Goal: Transaction & Acquisition: Purchase product/service

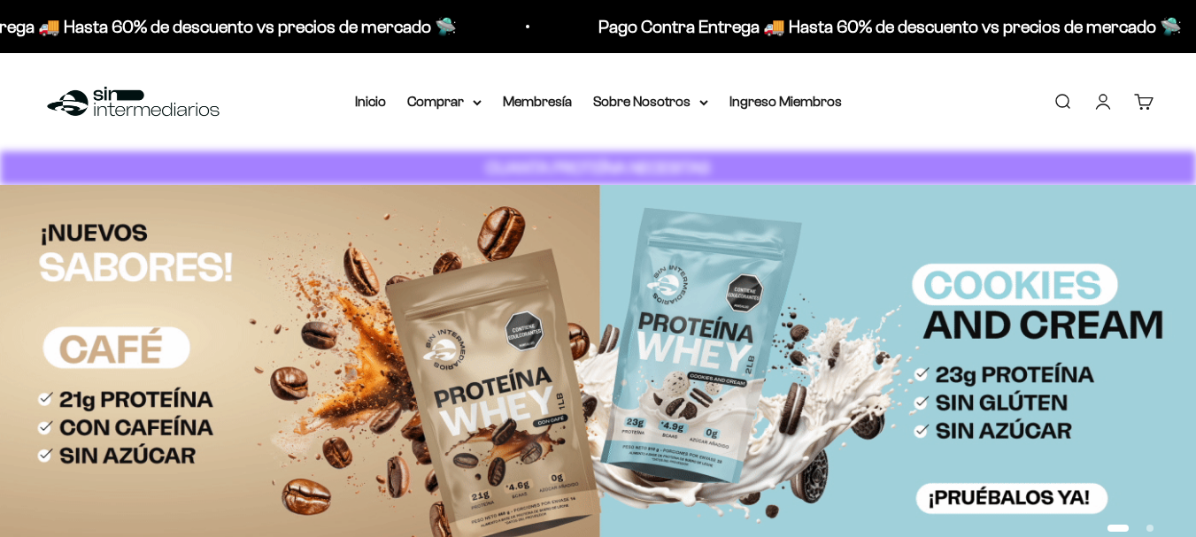
click at [1099, 105] on link "Iniciar sesión" at bounding box center [1102, 101] width 19 height 19
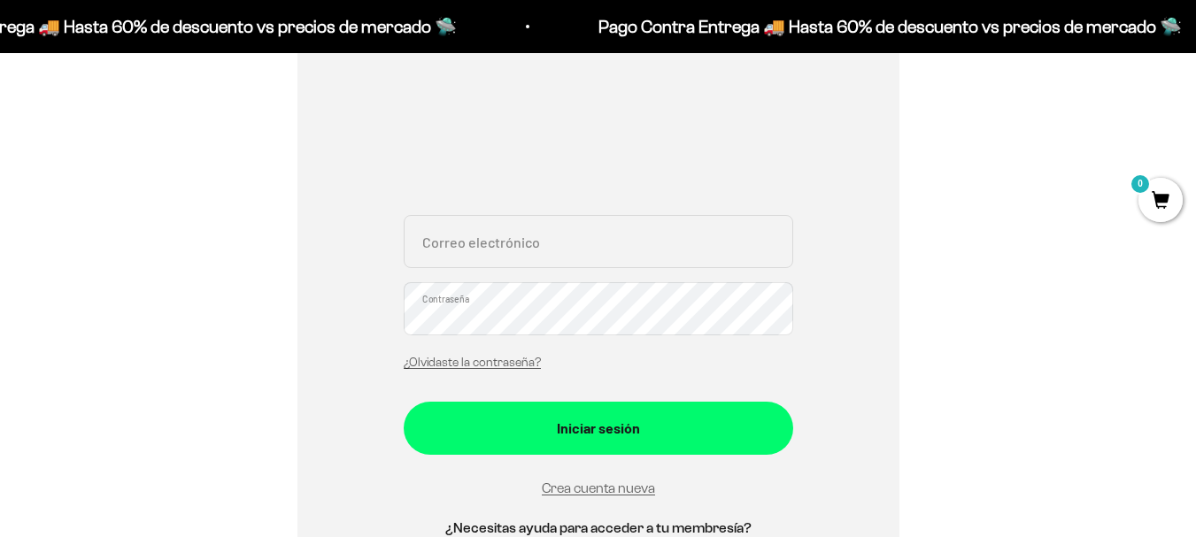
scroll to position [266, 0]
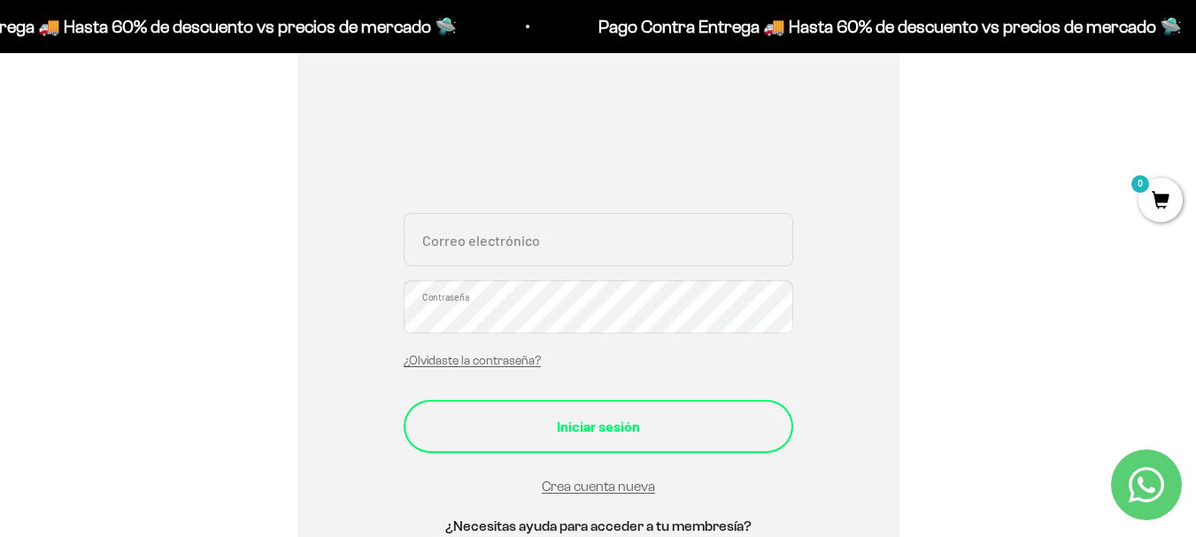
type input "[PERSON_NAME][EMAIL_ADDRESS][DOMAIN_NAME]"
click at [575, 428] on div "Iniciar sesión" at bounding box center [598, 426] width 319 height 23
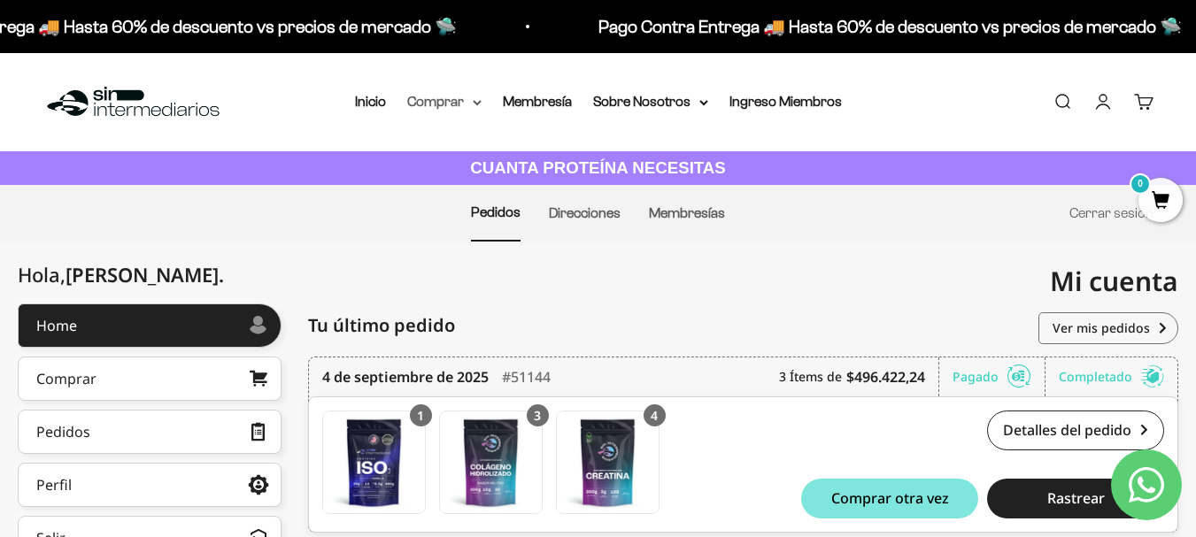
click at [466, 105] on summary "Comprar" at bounding box center [444, 101] width 74 height 23
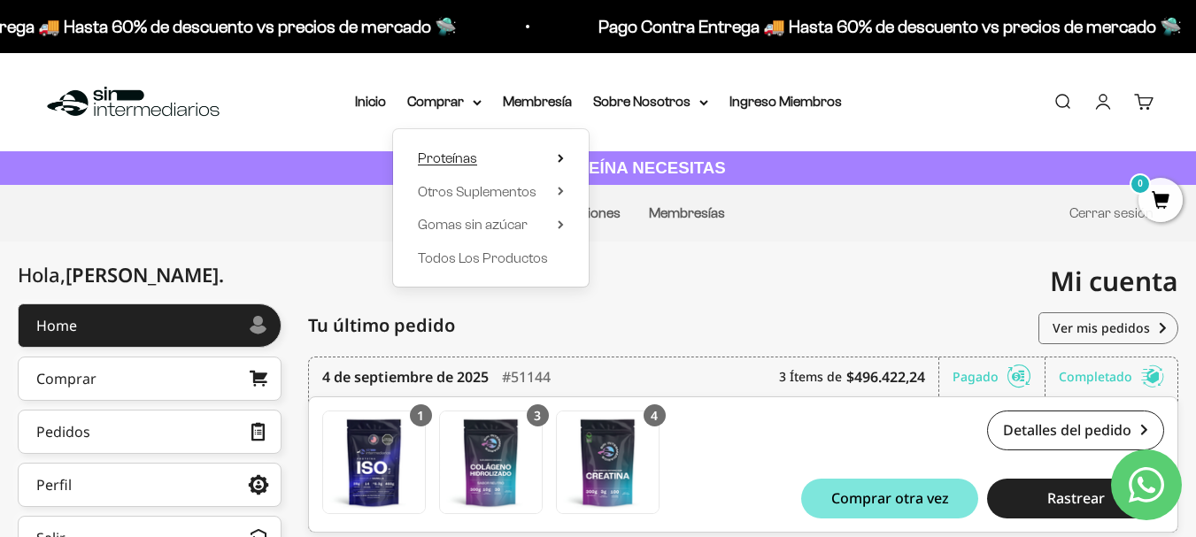
click at [560, 160] on icon at bounding box center [561, 158] width 4 height 7
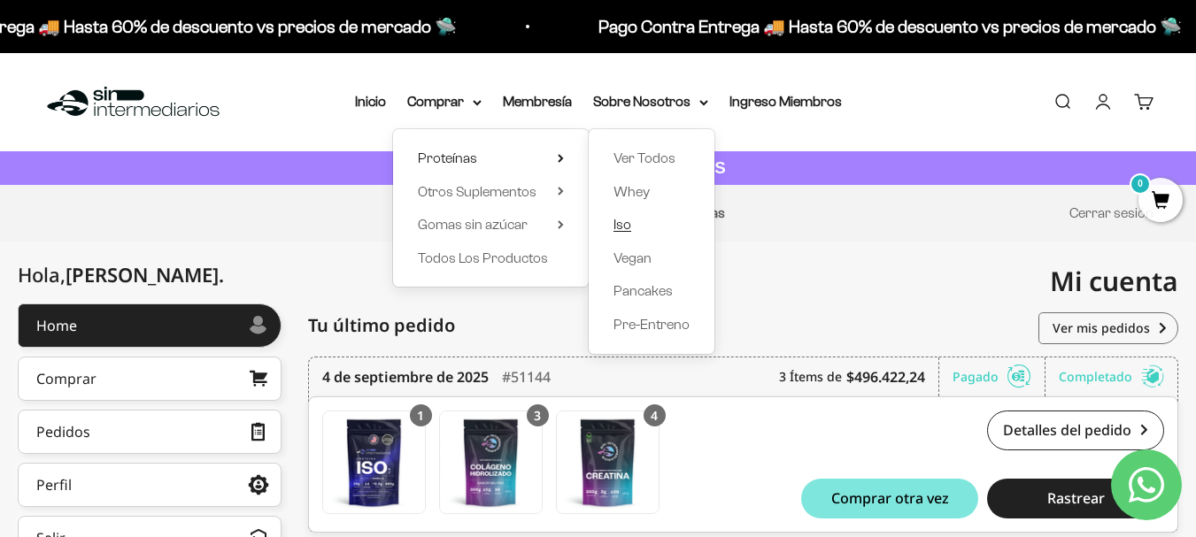
click at [626, 225] on span "Iso" at bounding box center [622, 224] width 18 height 15
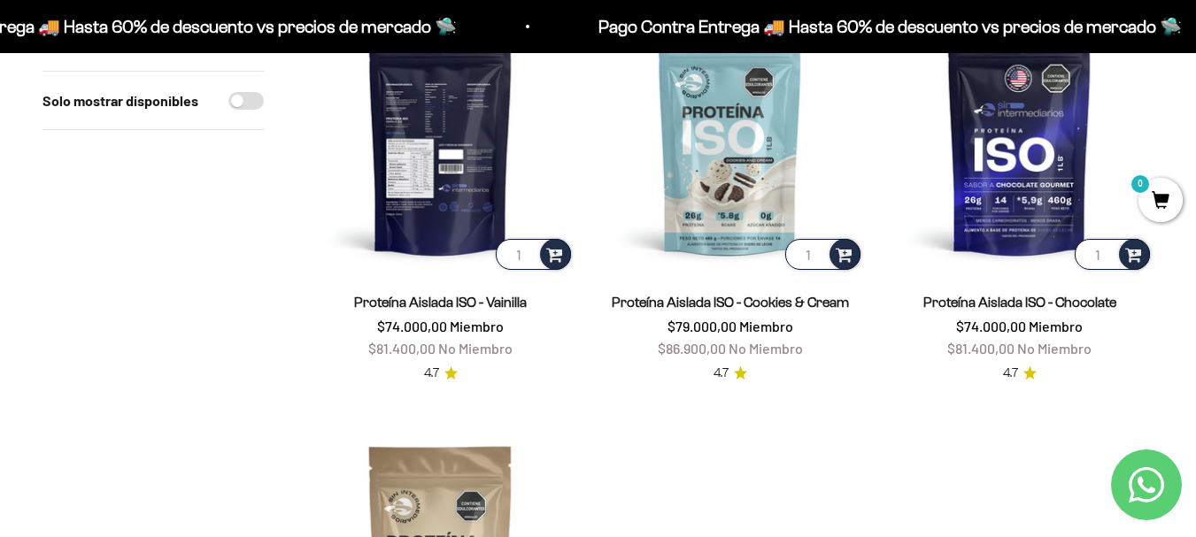
scroll to position [354, 0]
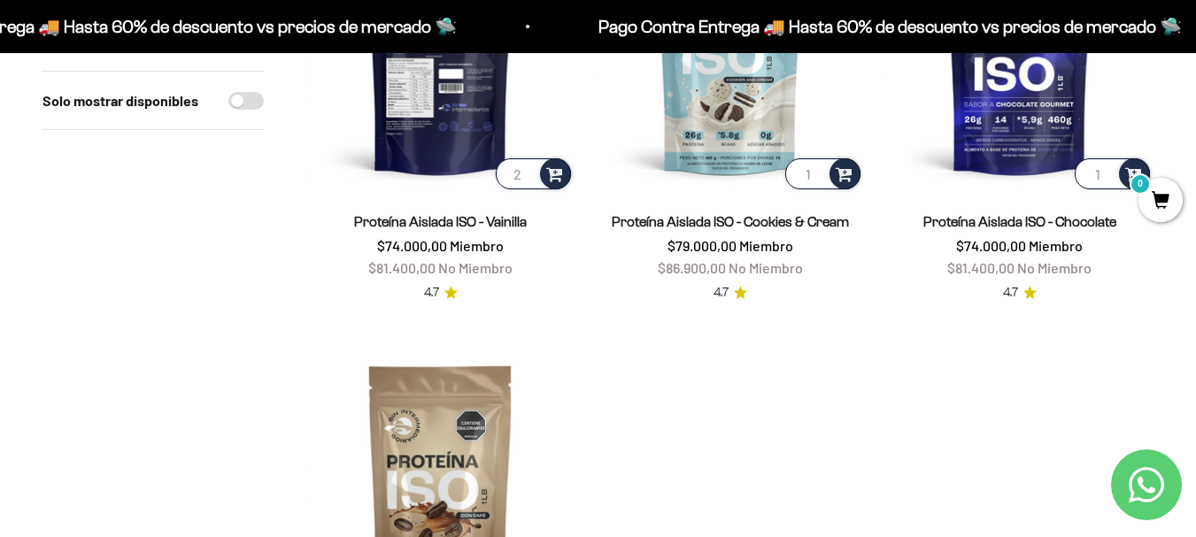
type input "2"
click at [524, 170] on input "2" at bounding box center [533, 173] width 75 height 31
click at [561, 174] on span at bounding box center [554, 173] width 17 height 20
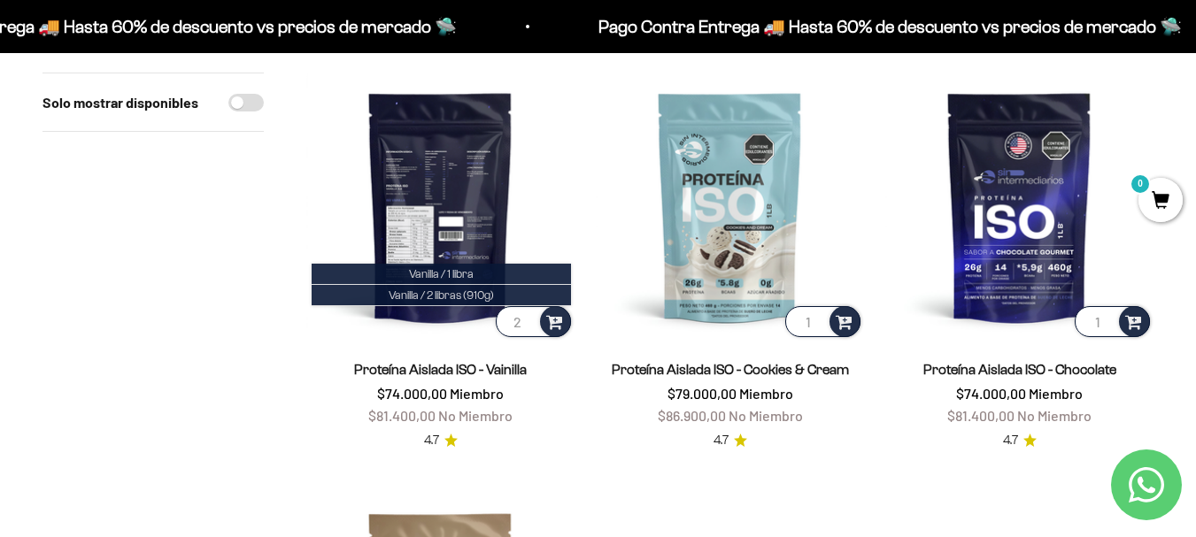
scroll to position [177, 0]
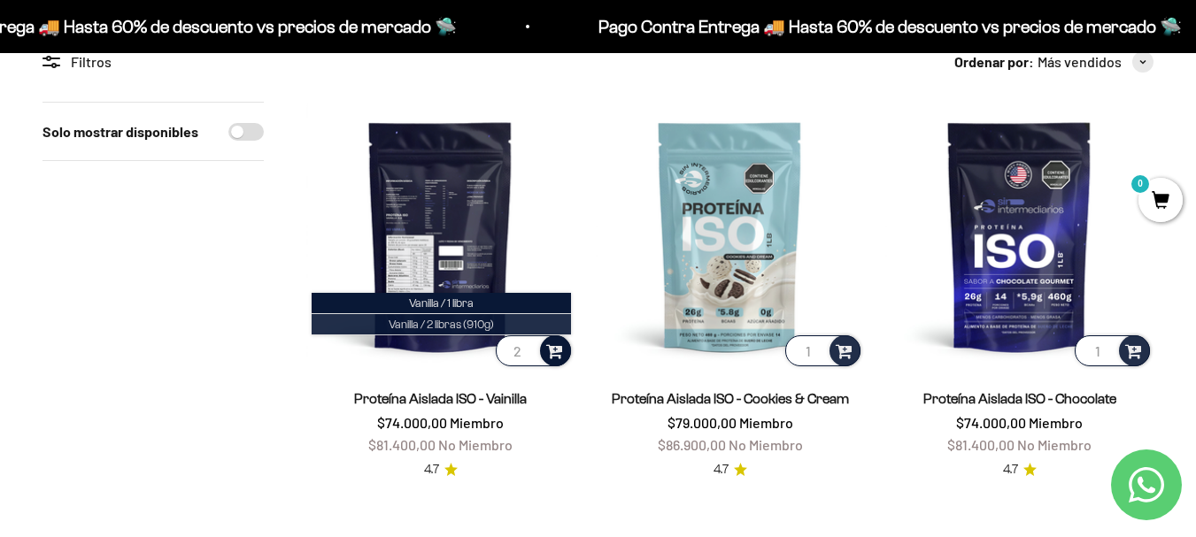
click at [460, 323] on span "Vanilla / 2 libras (910g)" at bounding box center [441, 324] width 105 height 13
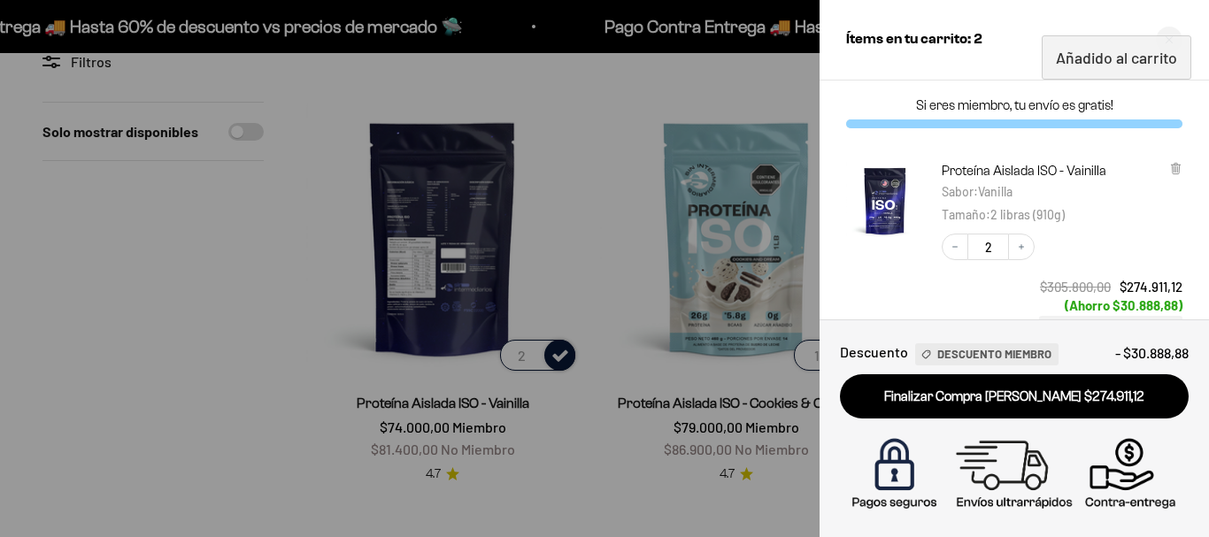
click at [642, 101] on div at bounding box center [604, 268] width 1209 height 537
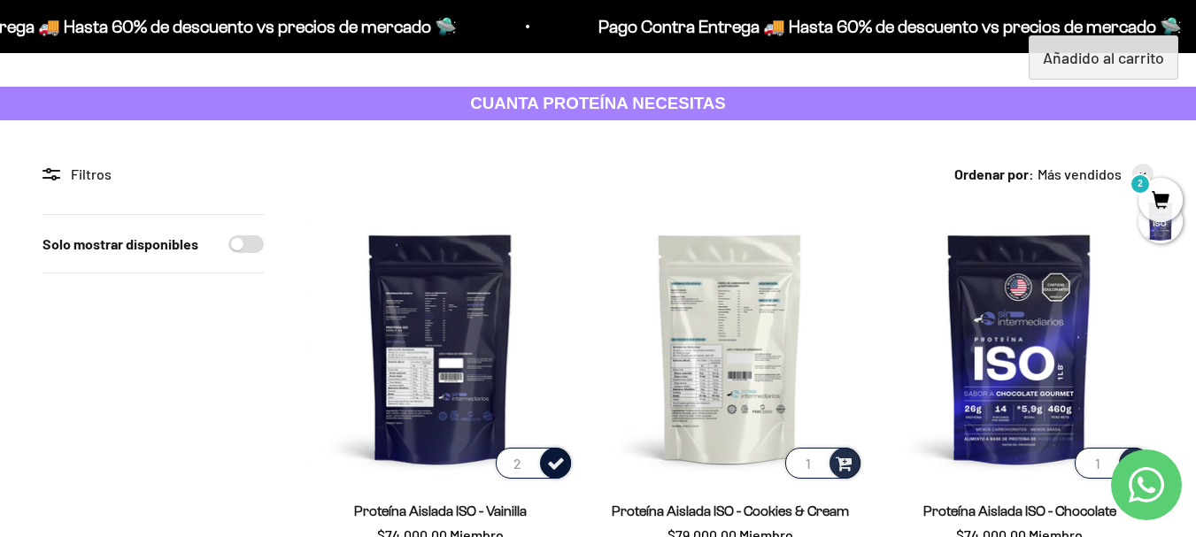
scroll to position [0, 0]
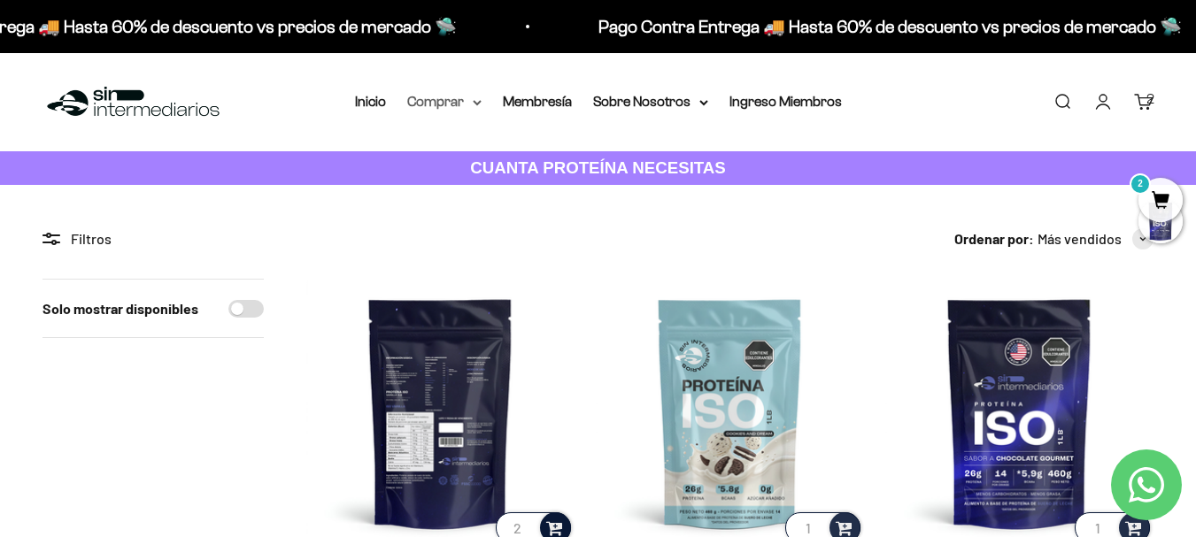
click at [451, 94] on summary "Comprar" at bounding box center [444, 101] width 74 height 23
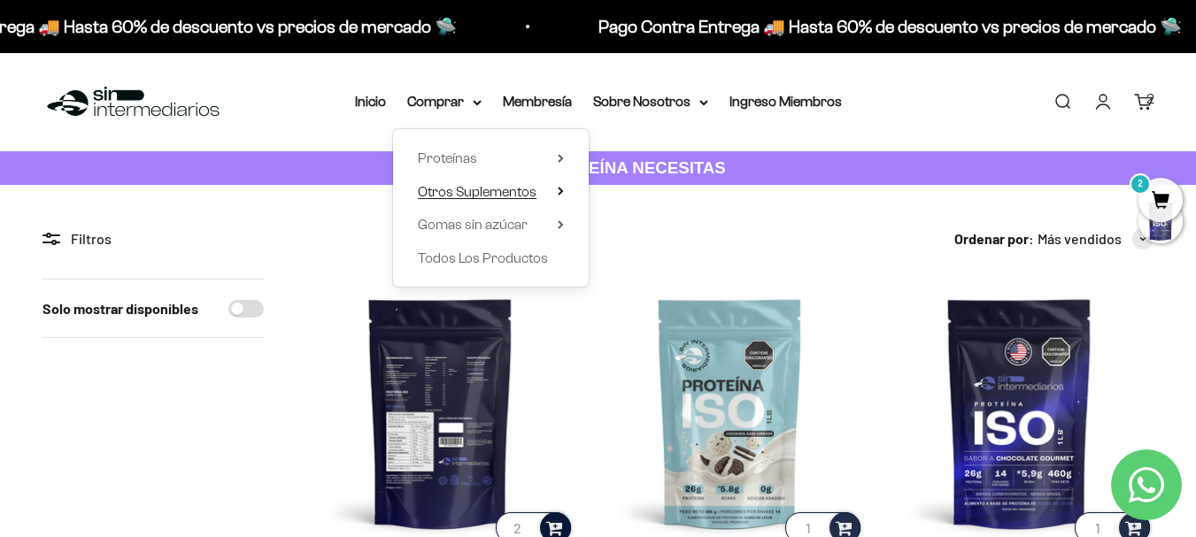
click at [550, 199] on summary "Otros Suplementos" at bounding box center [491, 192] width 146 height 23
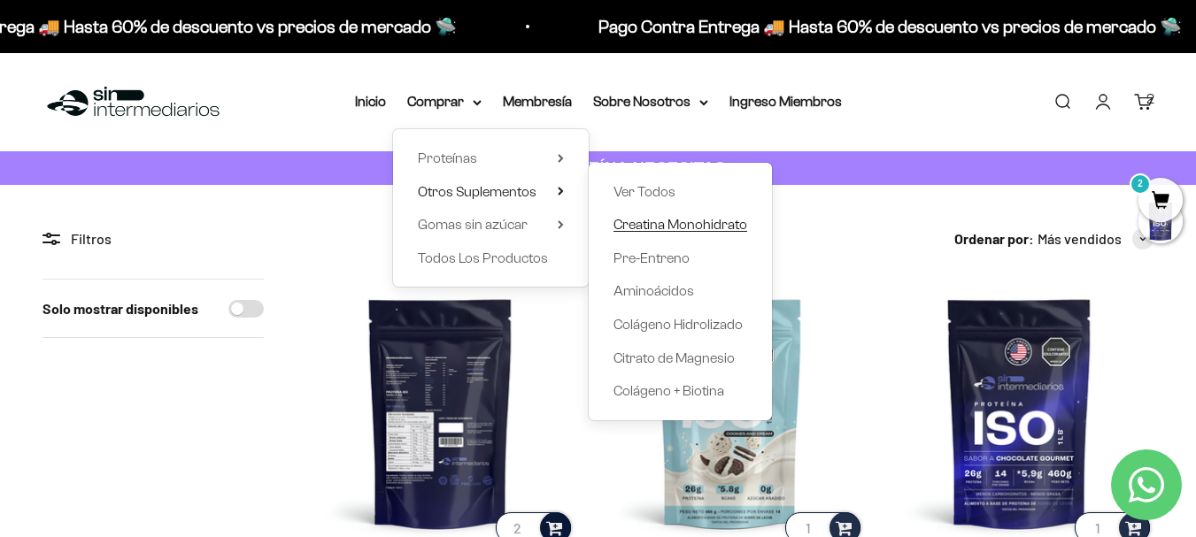
click at [646, 228] on span "Creatina Monohidrato" at bounding box center [680, 224] width 134 height 15
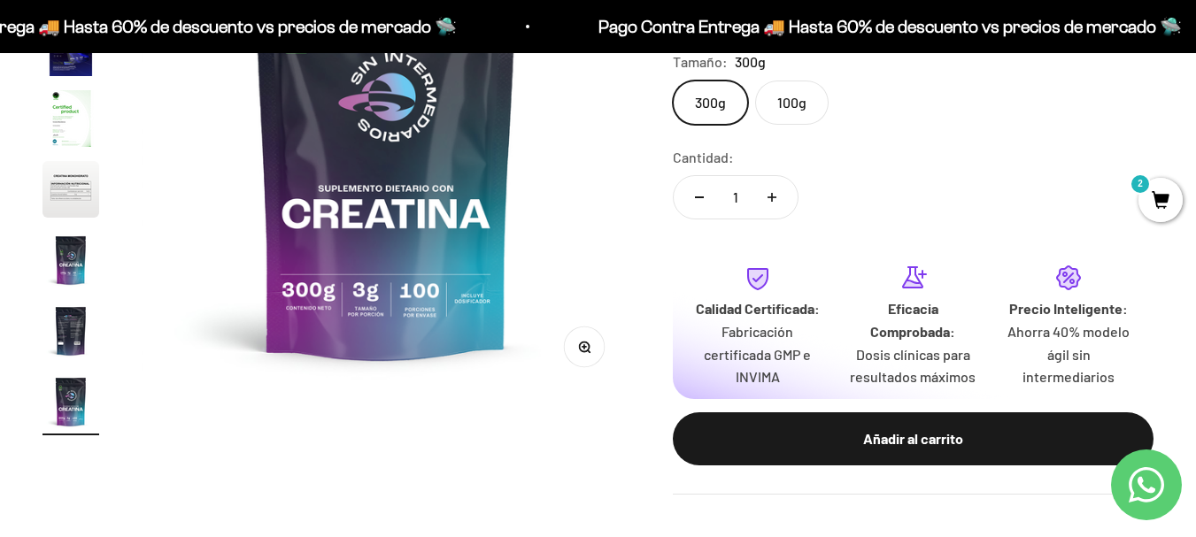
scroll to position [354, 0]
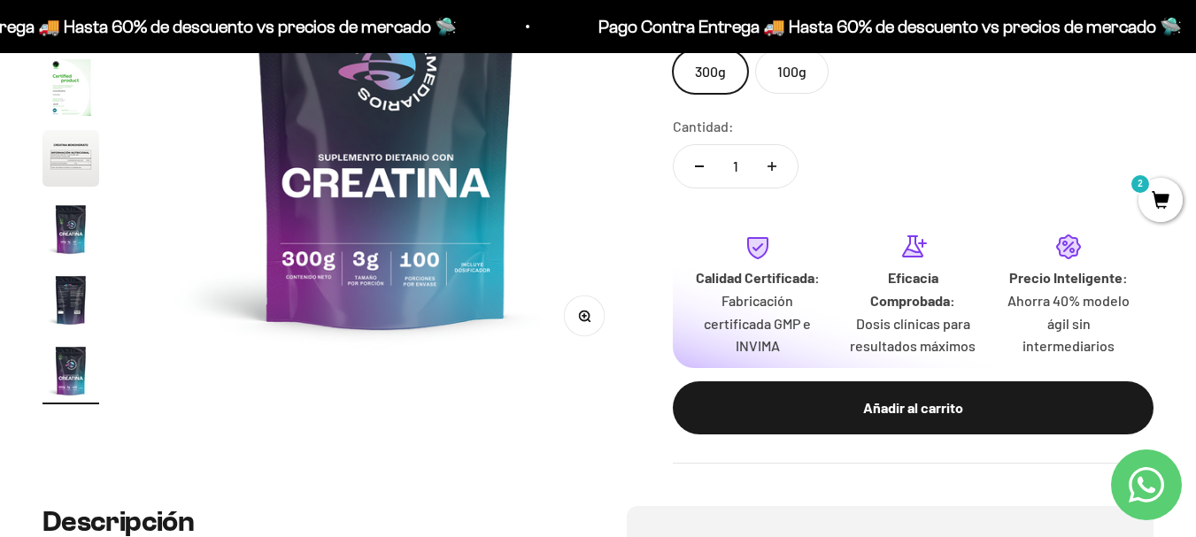
click at [778, 170] on button "Aumentar cantidad" at bounding box center [771, 166] width 51 height 42
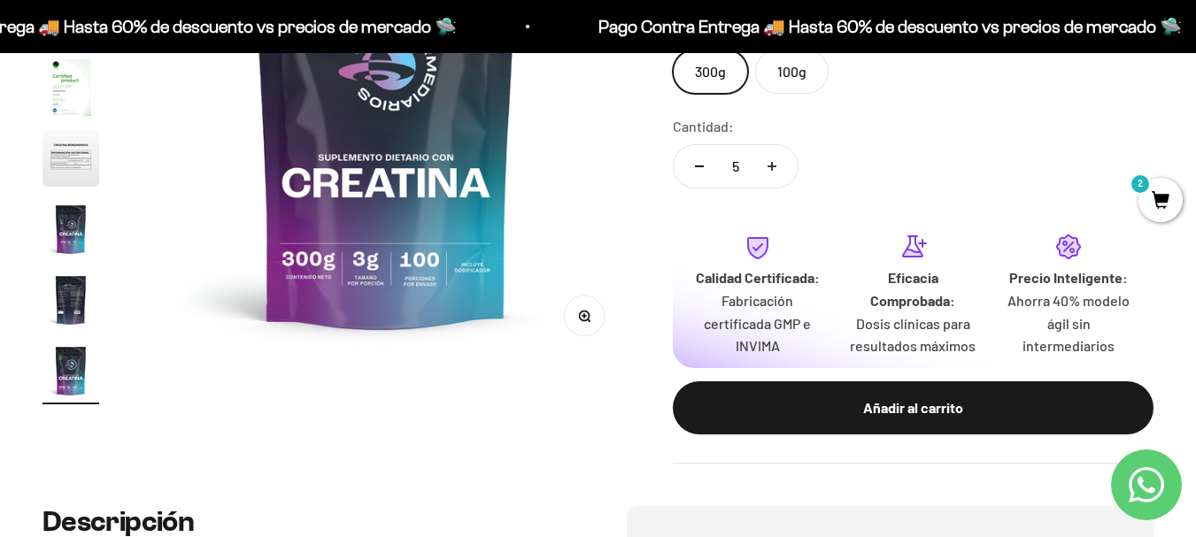
type input "6"
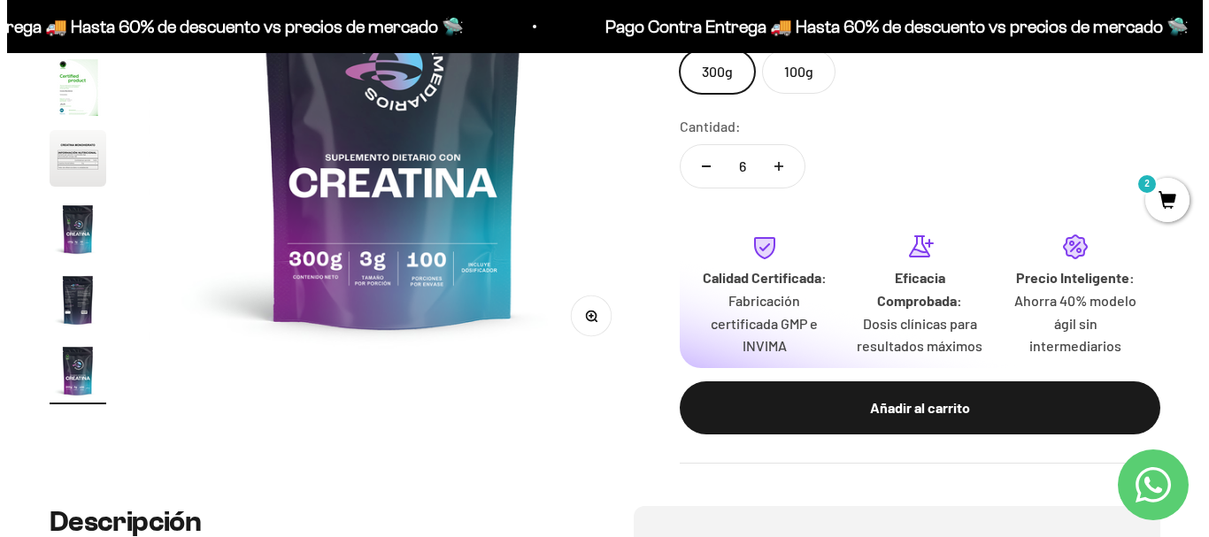
scroll to position [0, 0]
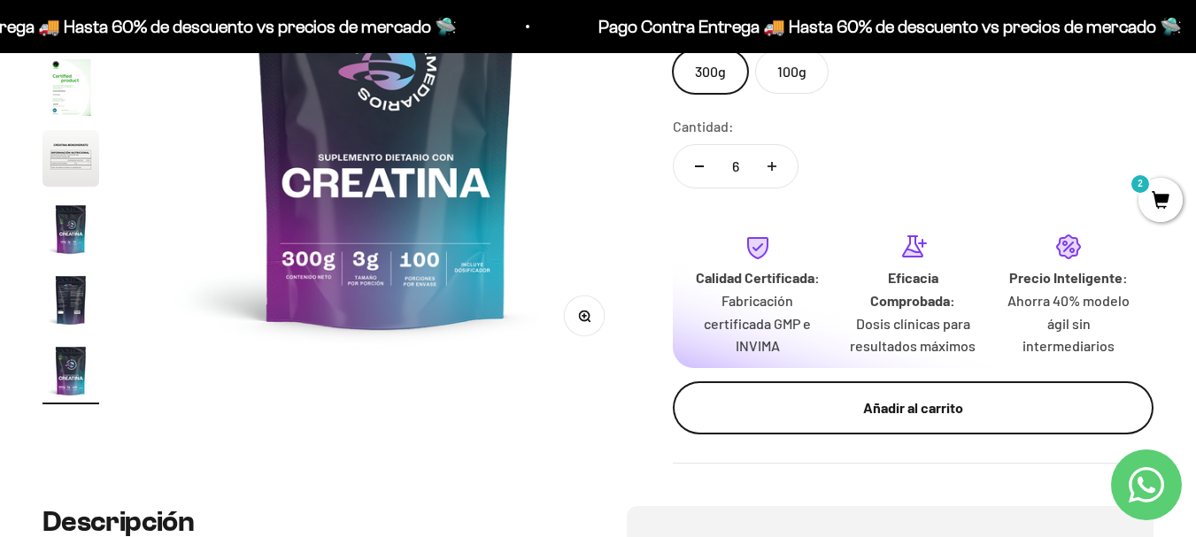
click at [837, 403] on div "Añadir al carrito" at bounding box center [913, 408] width 410 height 23
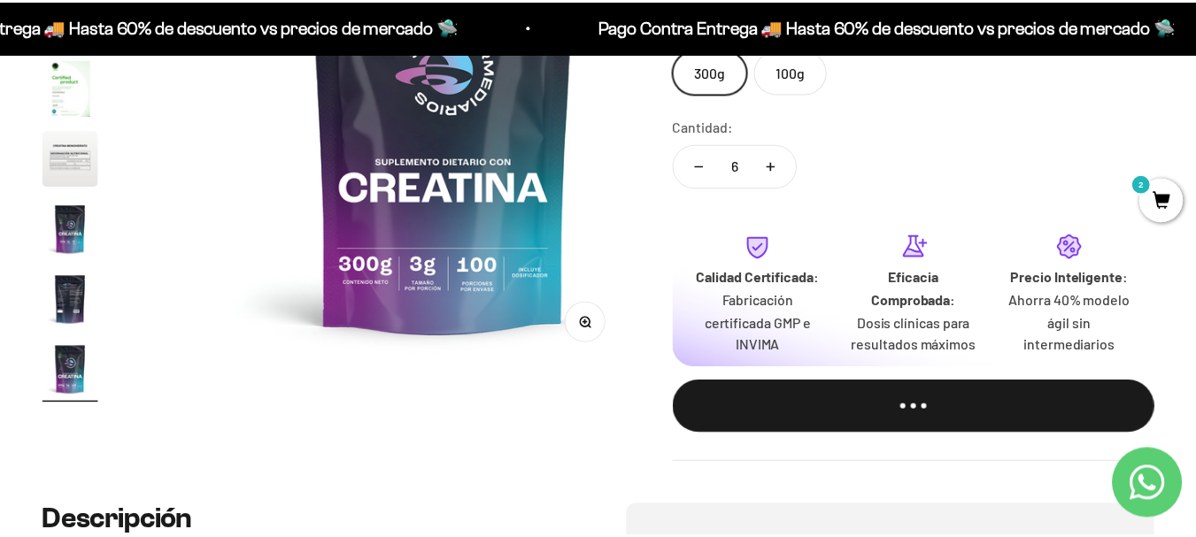
scroll to position [0, 4052]
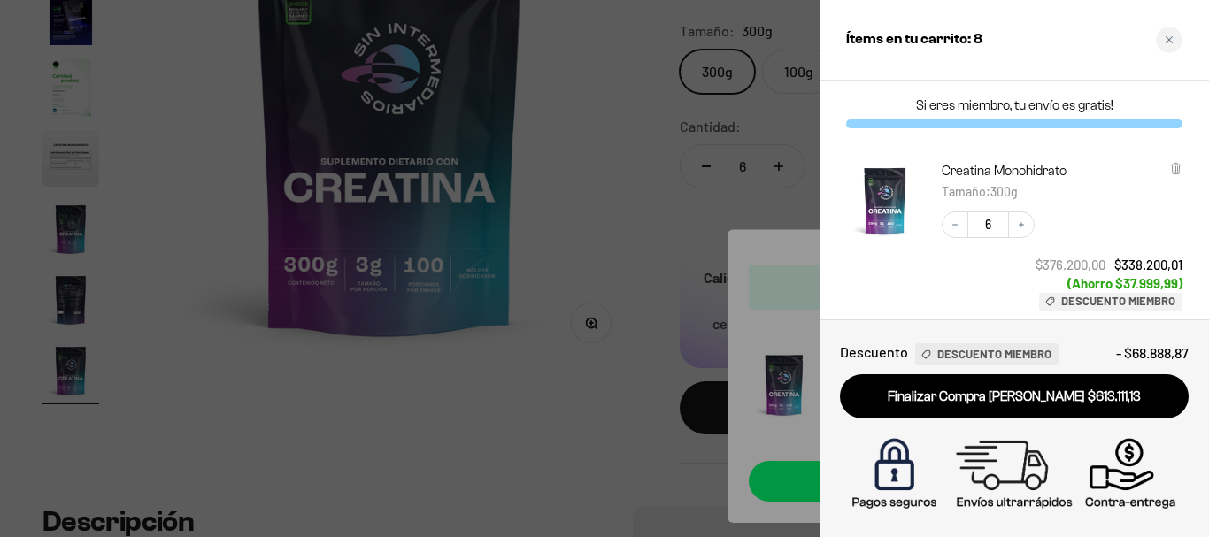
click at [674, 223] on div at bounding box center [604, 268] width 1209 height 537
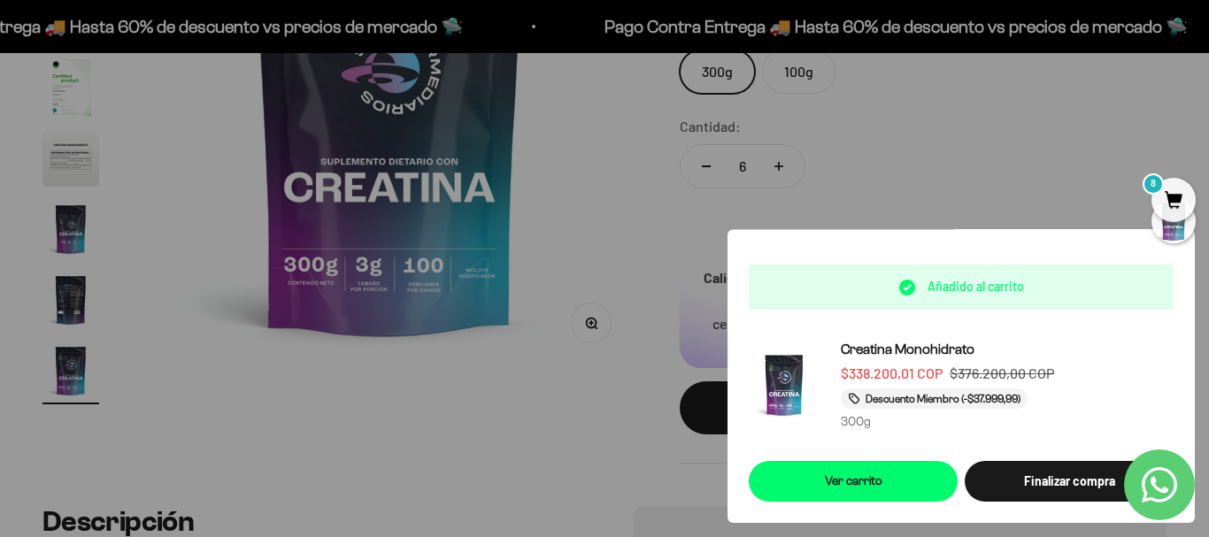
click at [523, 479] on div at bounding box center [604, 268] width 1209 height 537
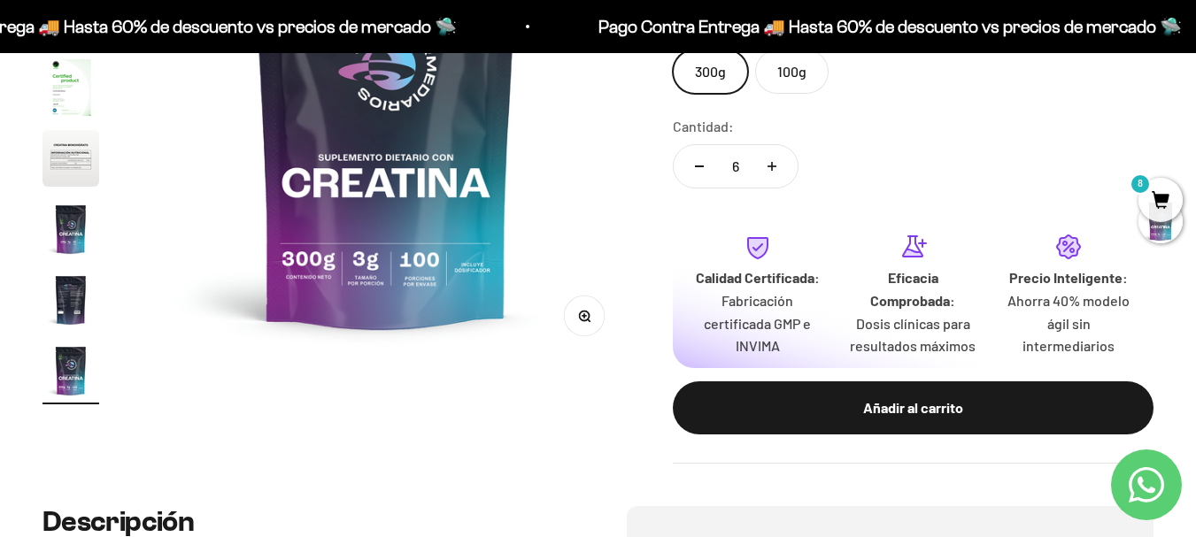
scroll to position [0, 0]
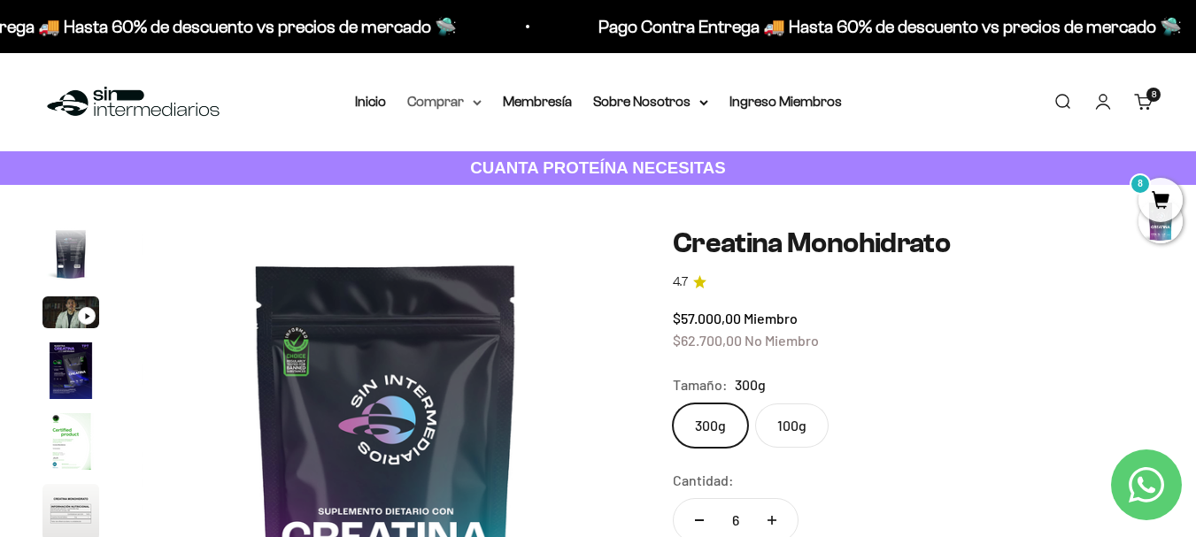
click at [457, 102] on summary "Comprar" at bounding box center [444, 101] width 74 height 23
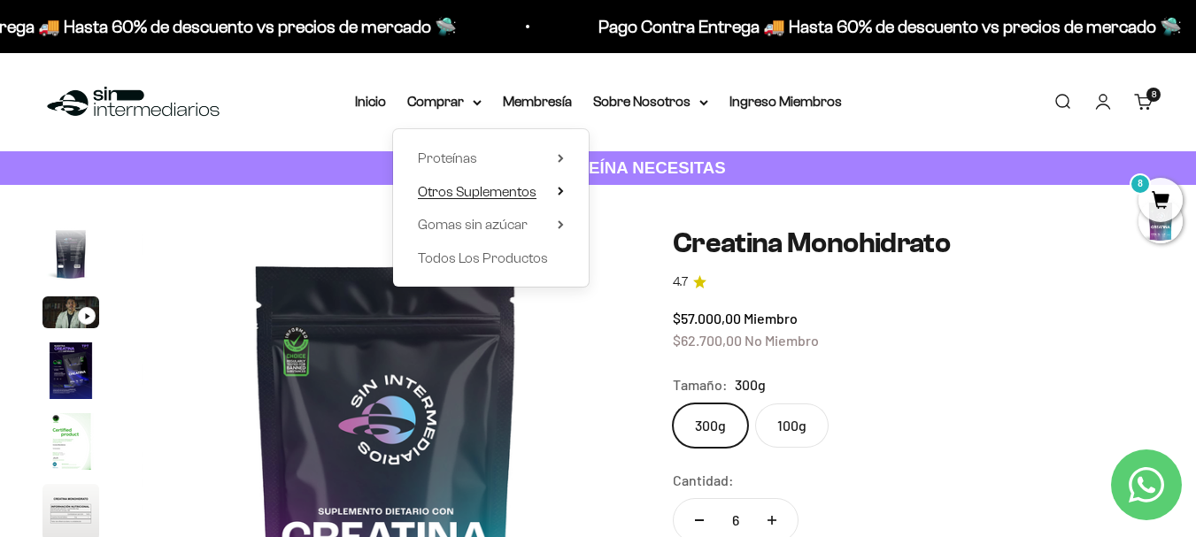
click at [549, 192] on summary "Otros Suplementos" at bounding box center [491, 192] width 146 height 23
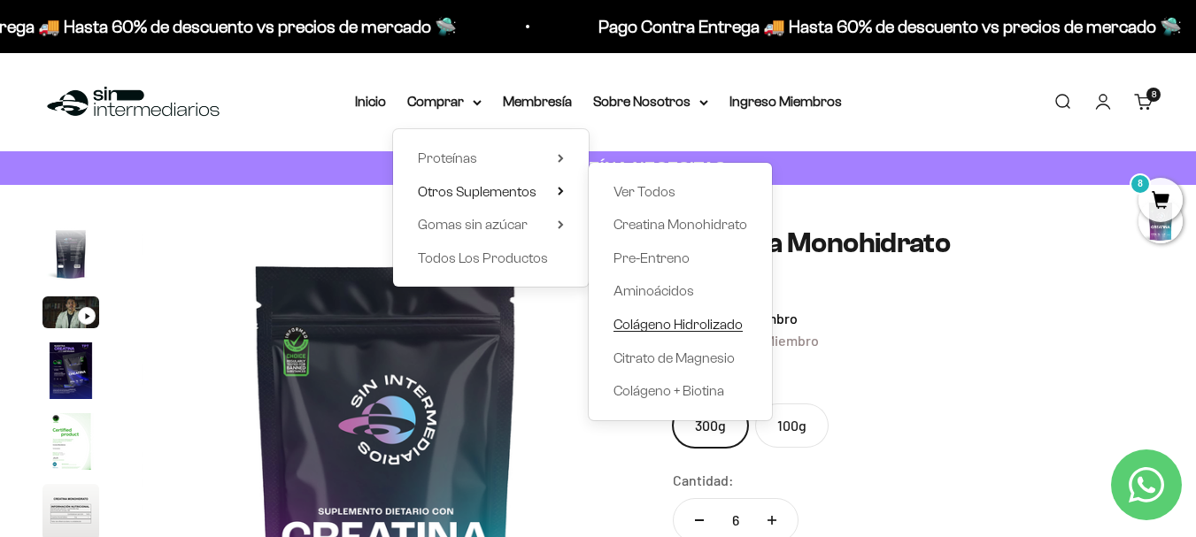
click at [700, 326] on span "Colágeno Hidrolizado" at bounding box center [677, 324] width 129 height 15
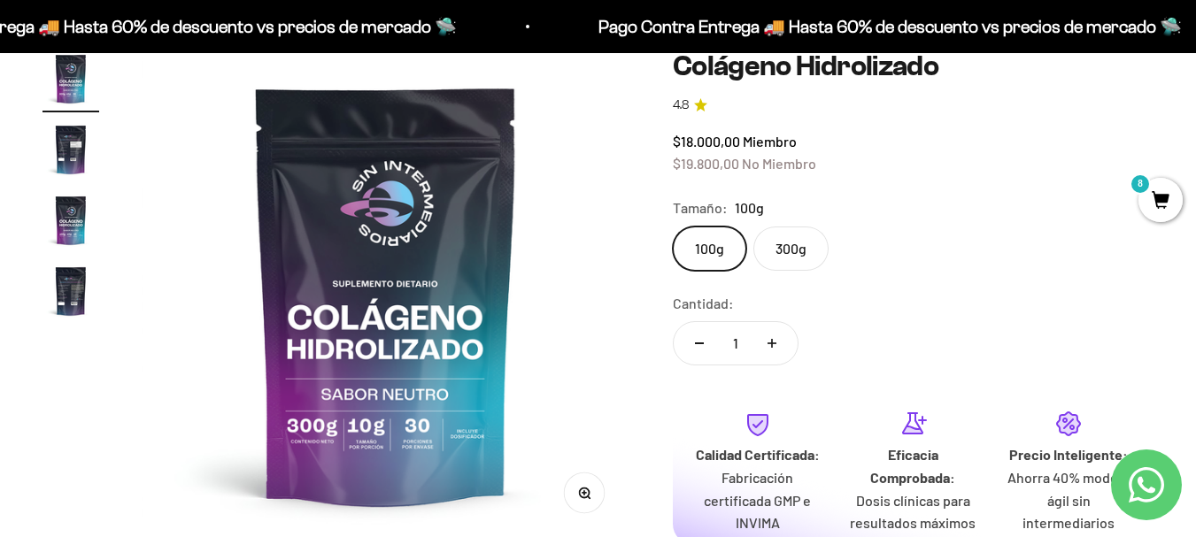
click at [782, 251] on label "300g" at bounding box center [790, 249] width 75 height 44
click at [673, 227] on input "300g" at bounding box center [672, 226] width 1 height 1
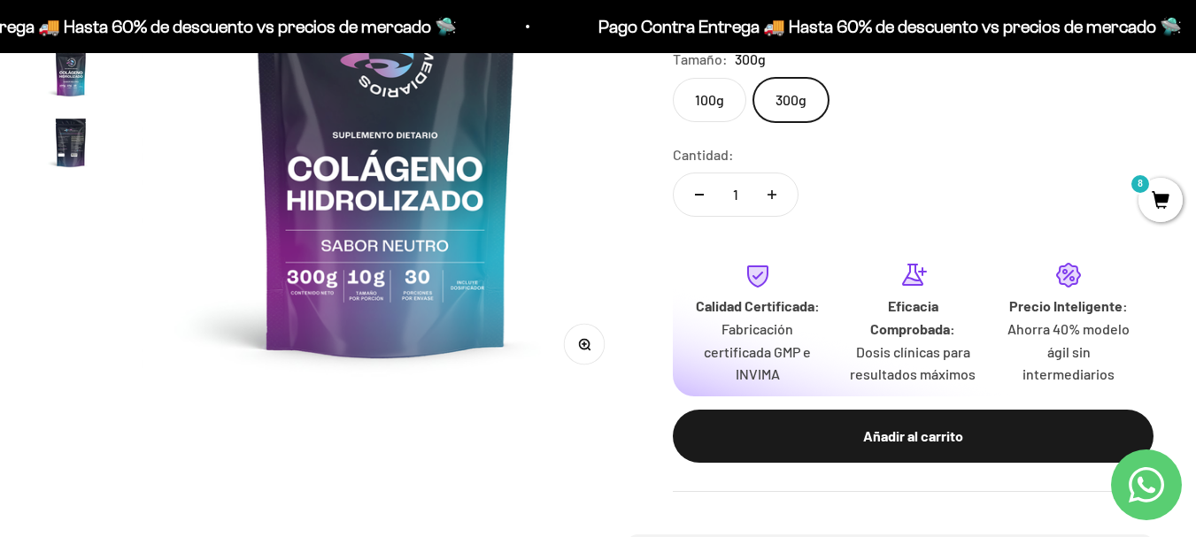
scroll to position [354, 0]
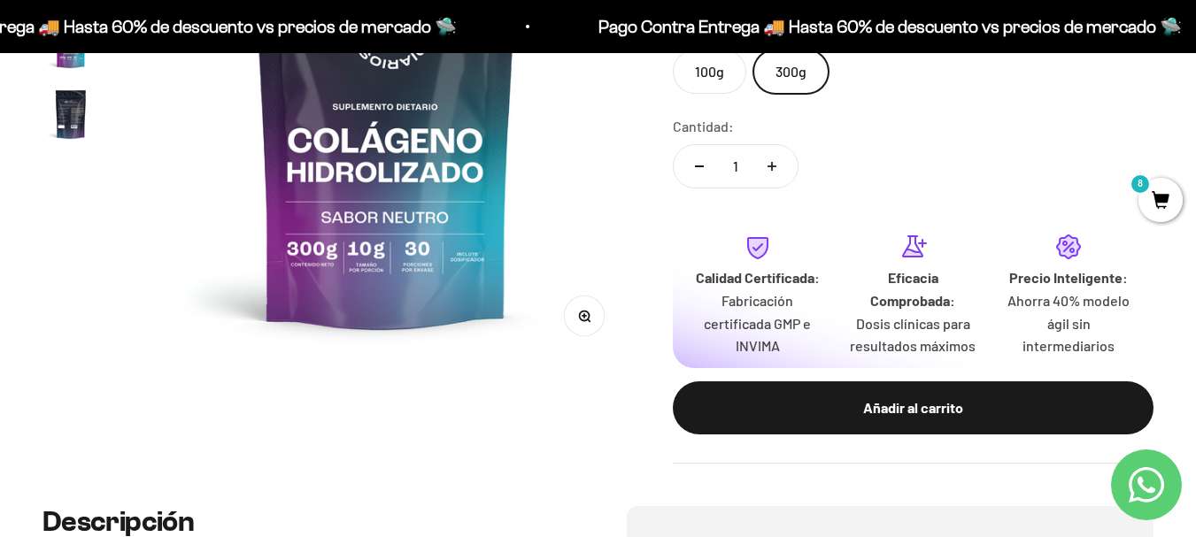
click at [767, 164] on icon "Aumentar cantidad" at bounding box center [771, 166] width 9 height 9
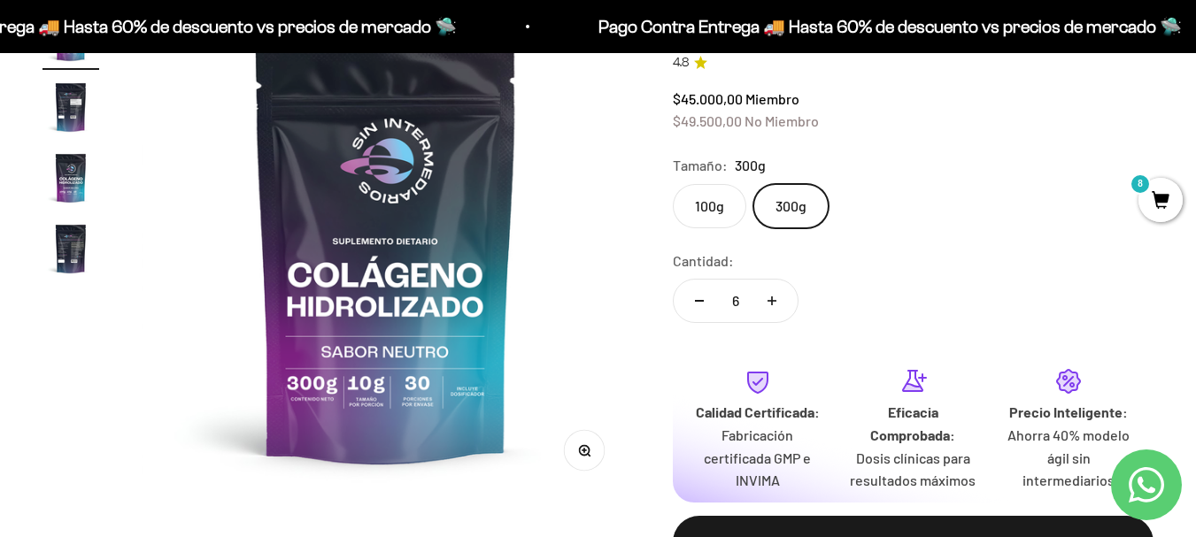
scroll to position [177, 0]
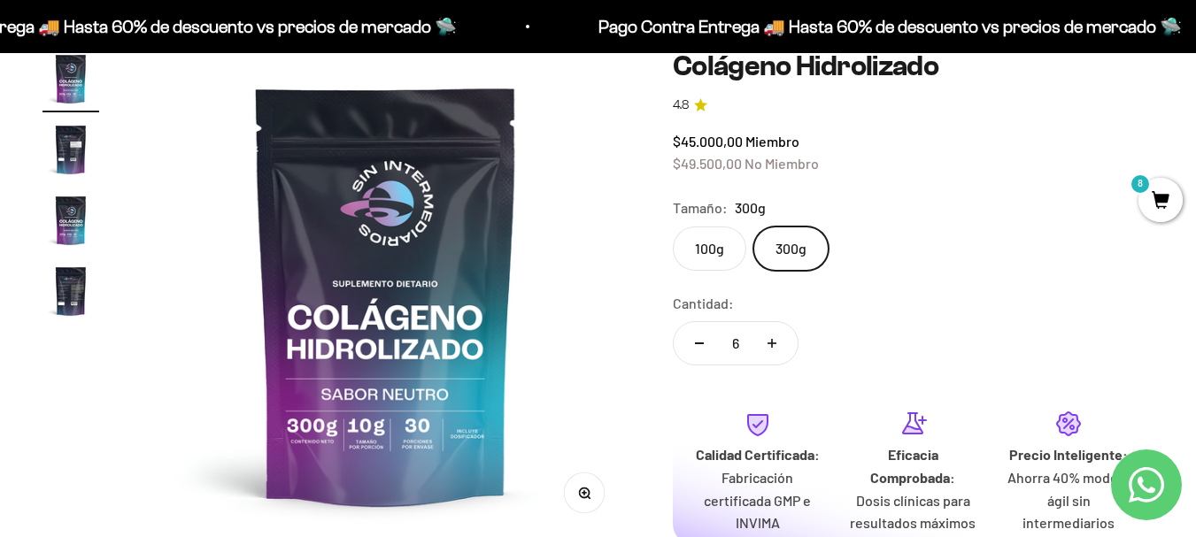
click at [768, 343] on icon "Aumentar cantidad" at bounding box center [771, 343] width 9 height 0
type input "7"
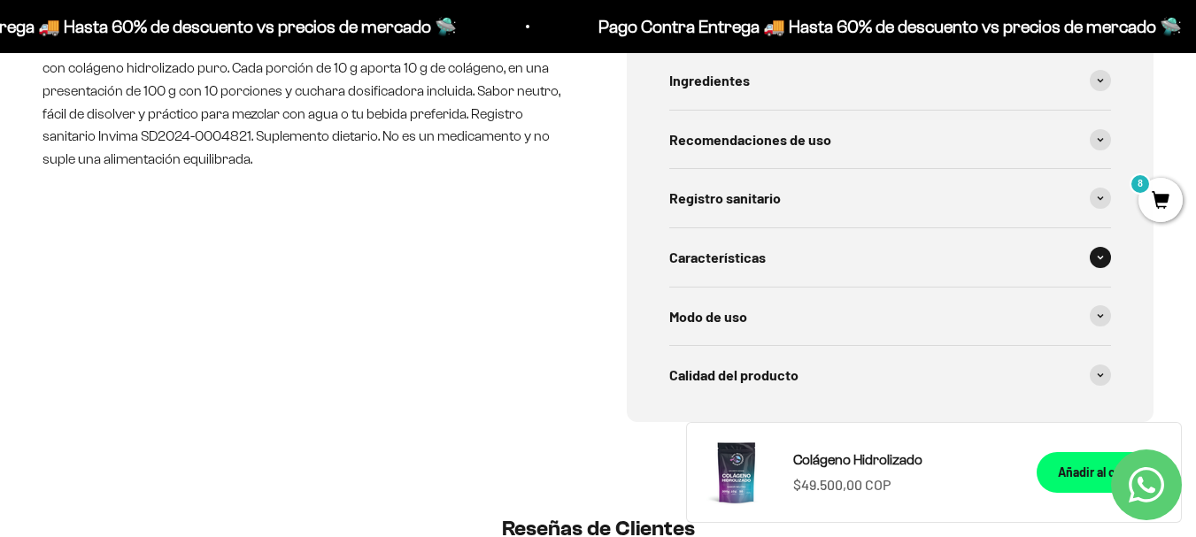
scroll to position [797, 0]
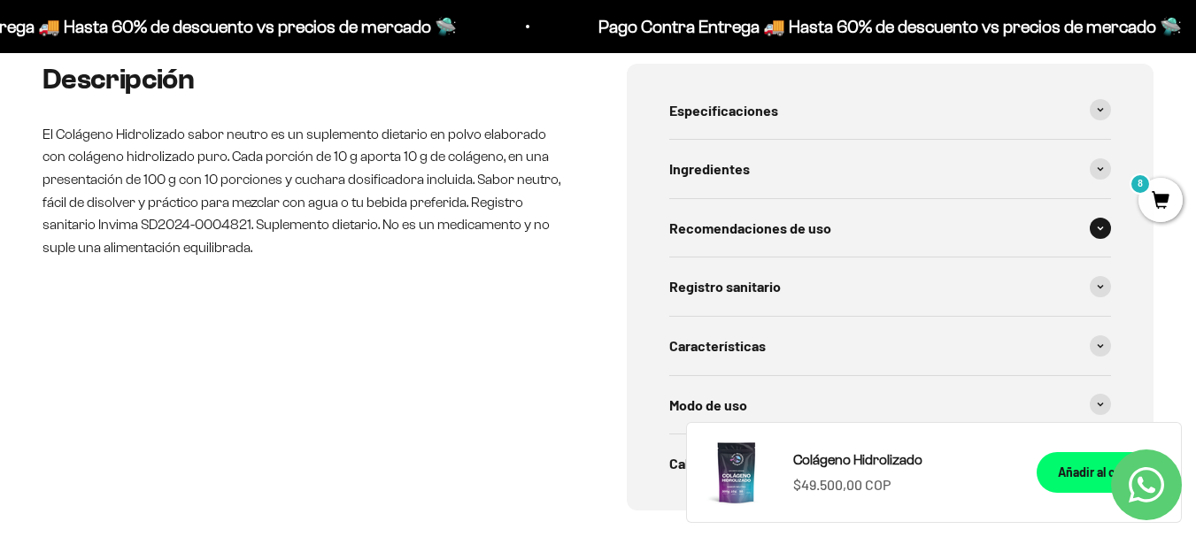
click at [785, 235] on span "Recomendaciones de uso" at bounding box center [750, 228] width 162 height 23
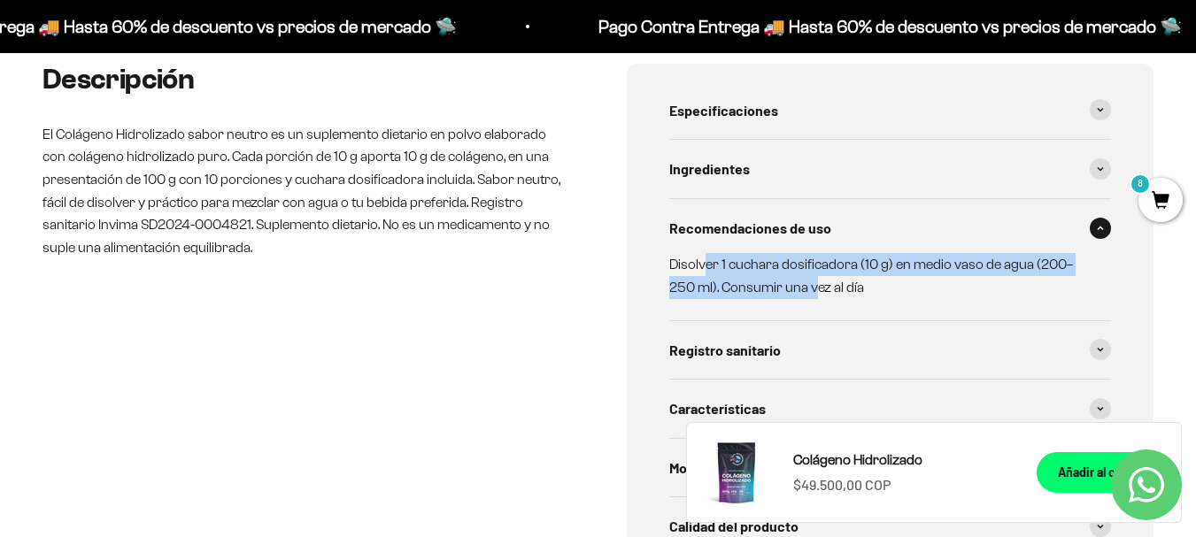
drag, startPoint x: 705, startPoint y: 265, endPoint x: 819, endPoint y: 278, distance: 115.0
click at [819, 278] on p "Disolver 1 cuchara dosificadora (10 g) en medio vaso de agua (200–250 ml). Cons…" at bounding box center [879, 275] width 421 height 45
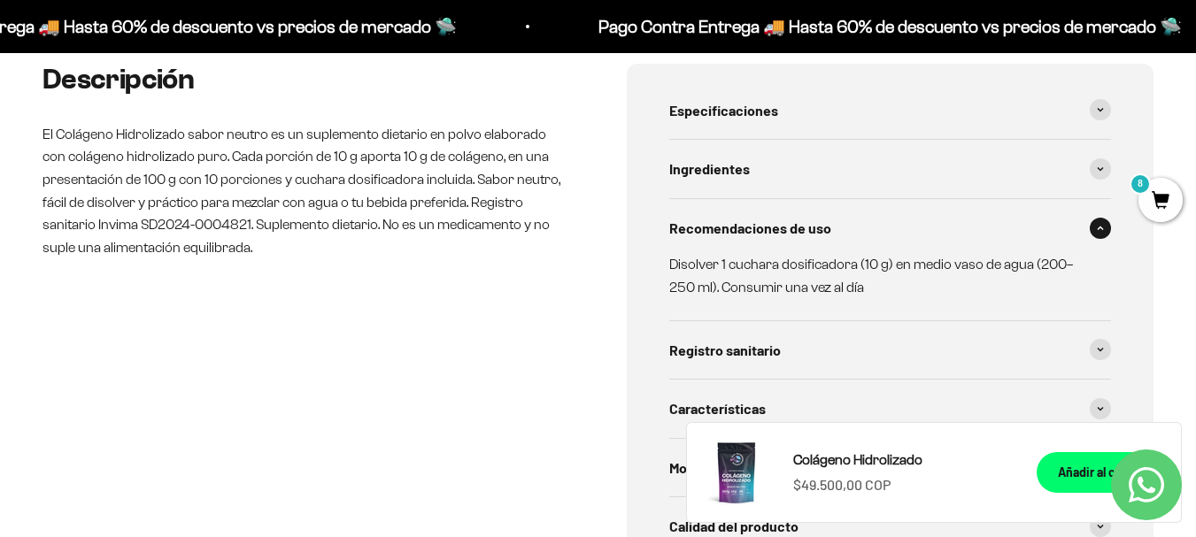
click at [873, 285] on p "Disolver 1 cuchara dosificadora (10 g) en medio vaso de agua (200–250 ml). Cons…" at bounding box center [879, 275] width 421 height 45
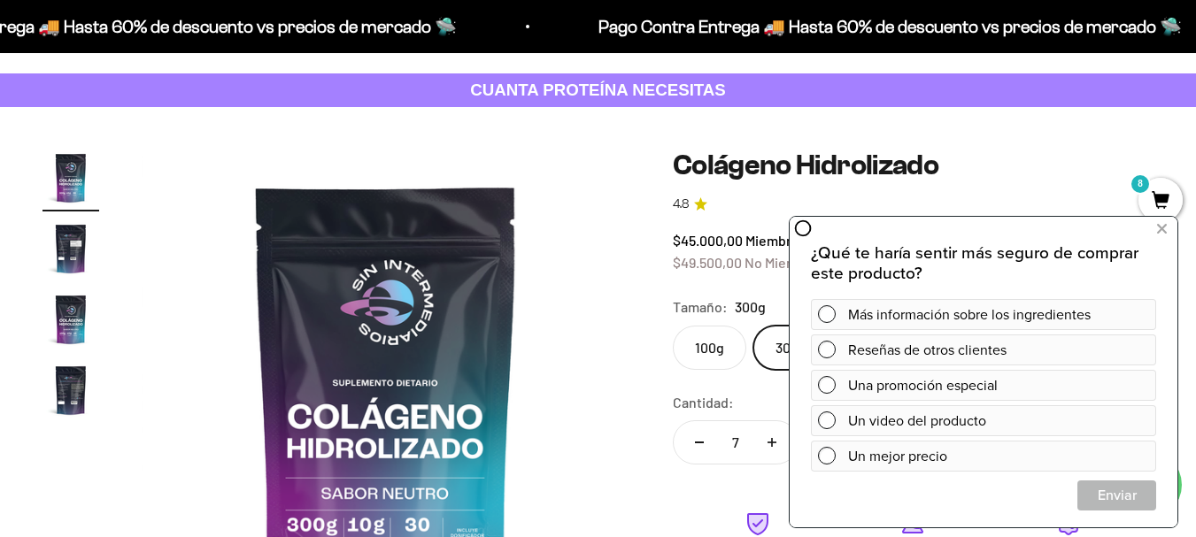
scroll to position [0, 0]
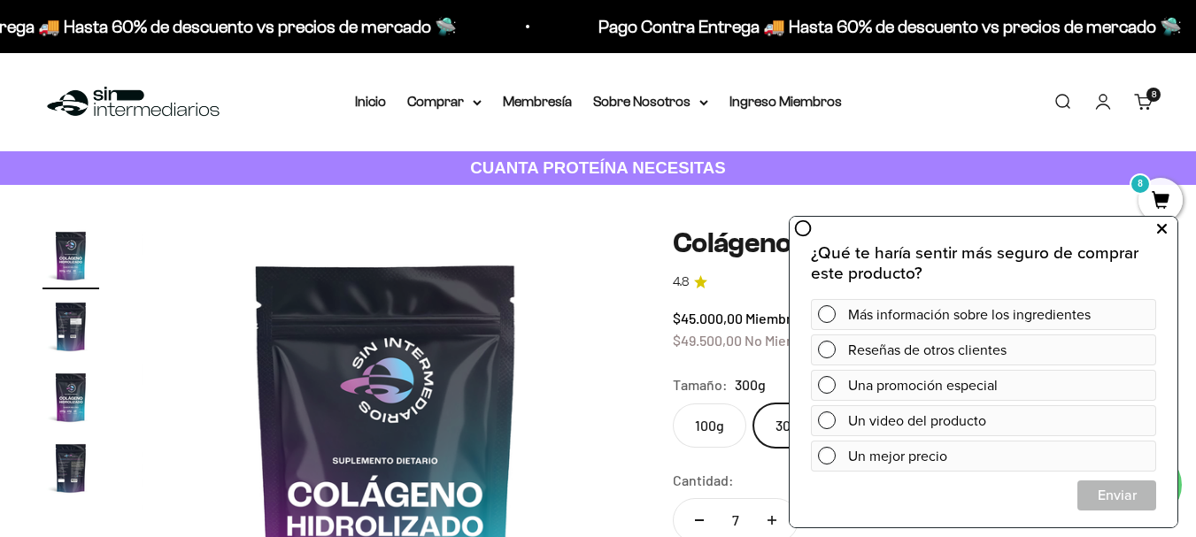
click at [1161, 232] on icon at bounding box center [1162, 229] width 10 height 23
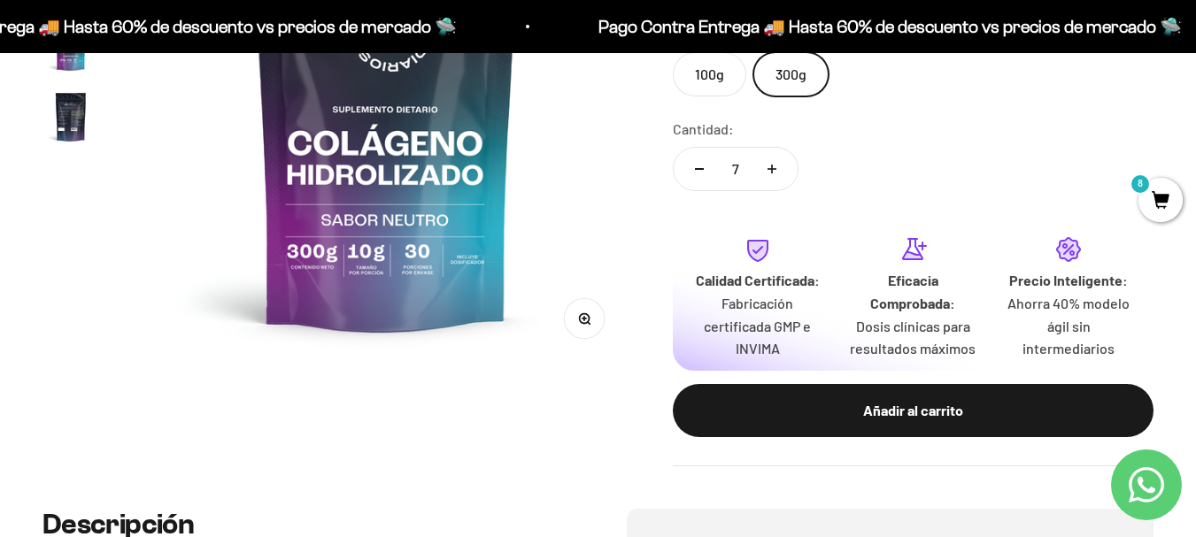
scroll to position [354, 0]
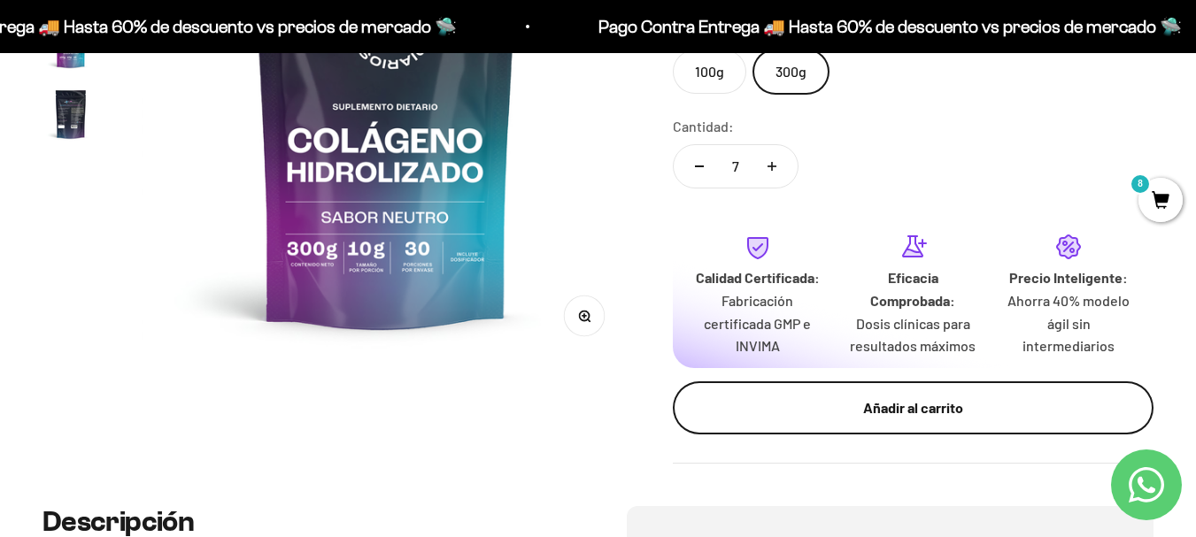
click at [873, 421] on button "Añadir al carrito" at bounding box center [913, 408] width 481 height 53
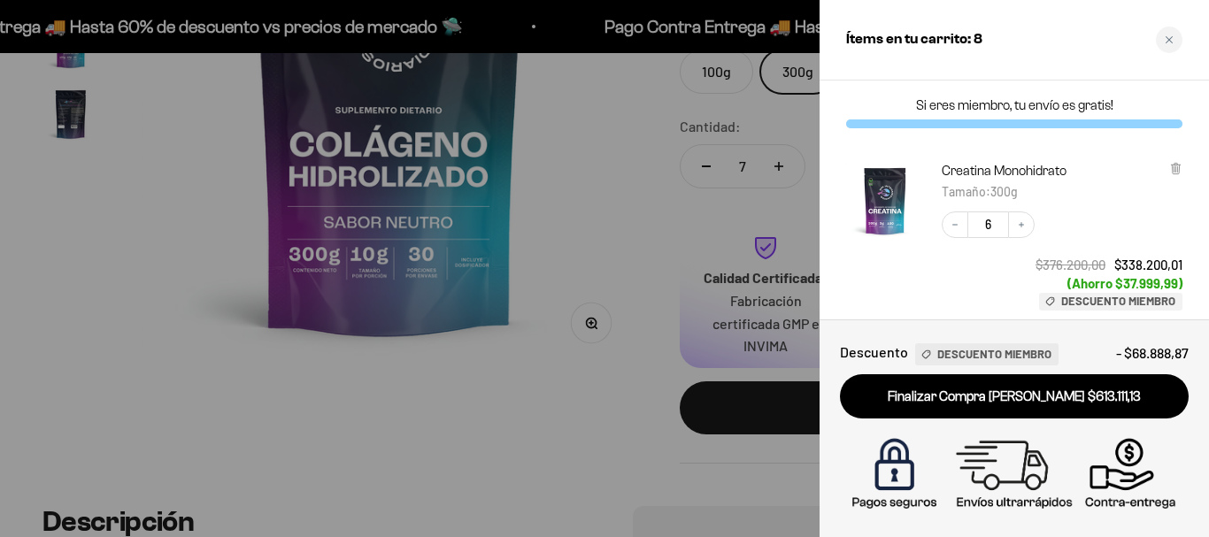
click at [574, 455] on div at bounding box center [604, 268] width 1209 height 537
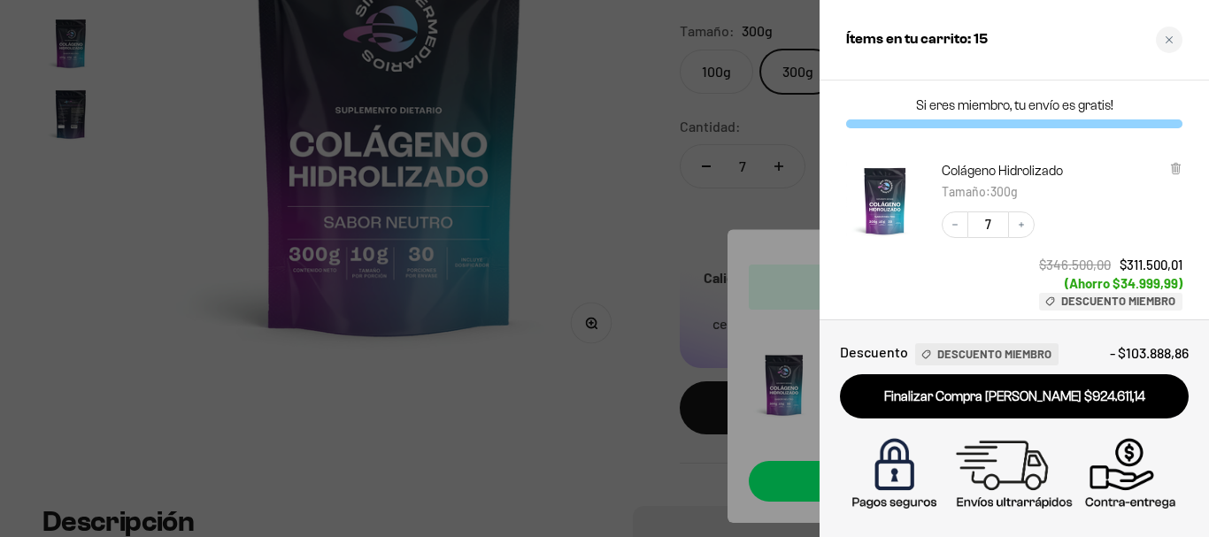
click at [571, 411] on div at bounding box center [604, 268] width 1209 height 537
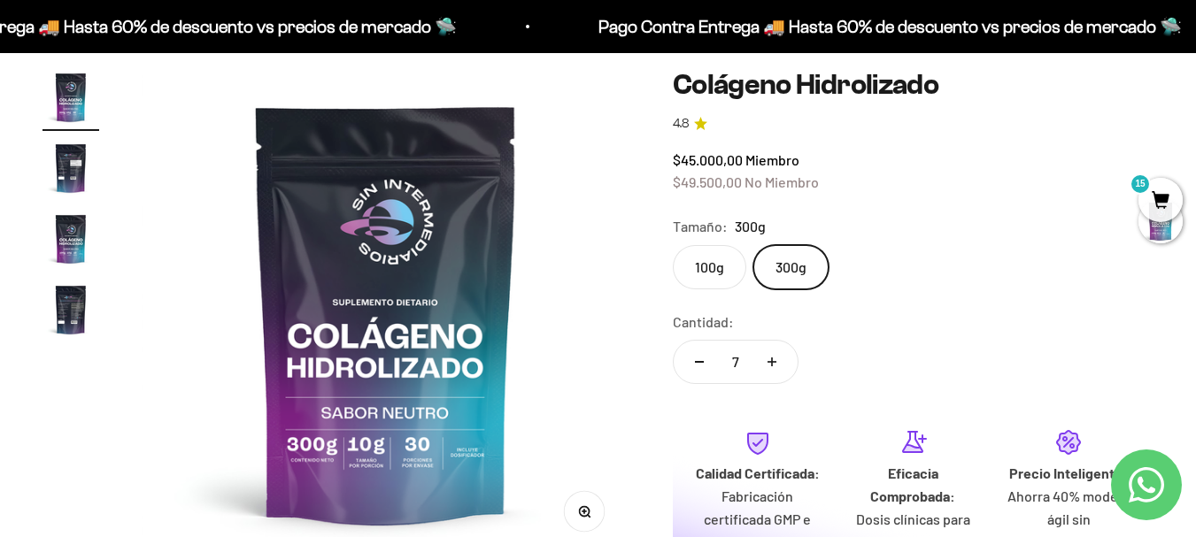
scroll to position [0, 0]
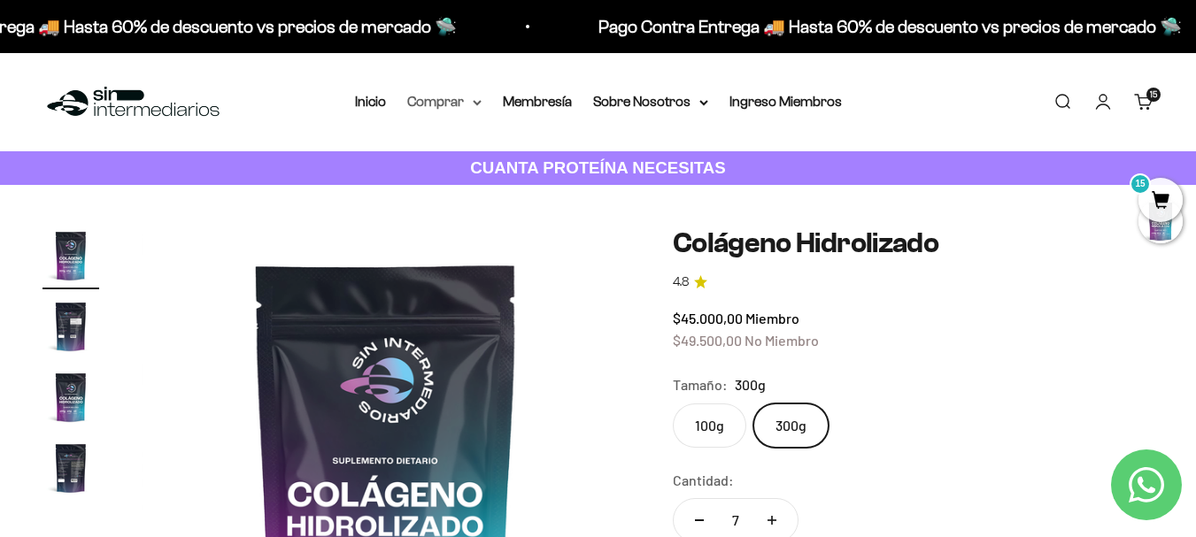
click at [442, 100] on summary "Comprar" at bounding box center [444, 101] width 74 height 23
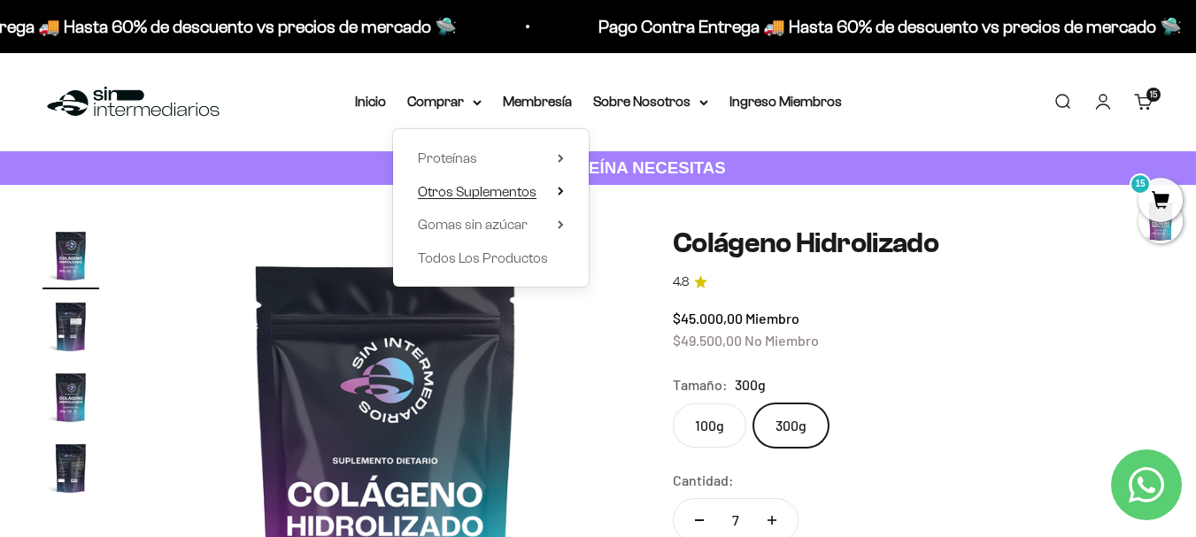
click at [555, 196] on summary "Otros Suplementos" at bounding box center [491, 192] width 146 height 23
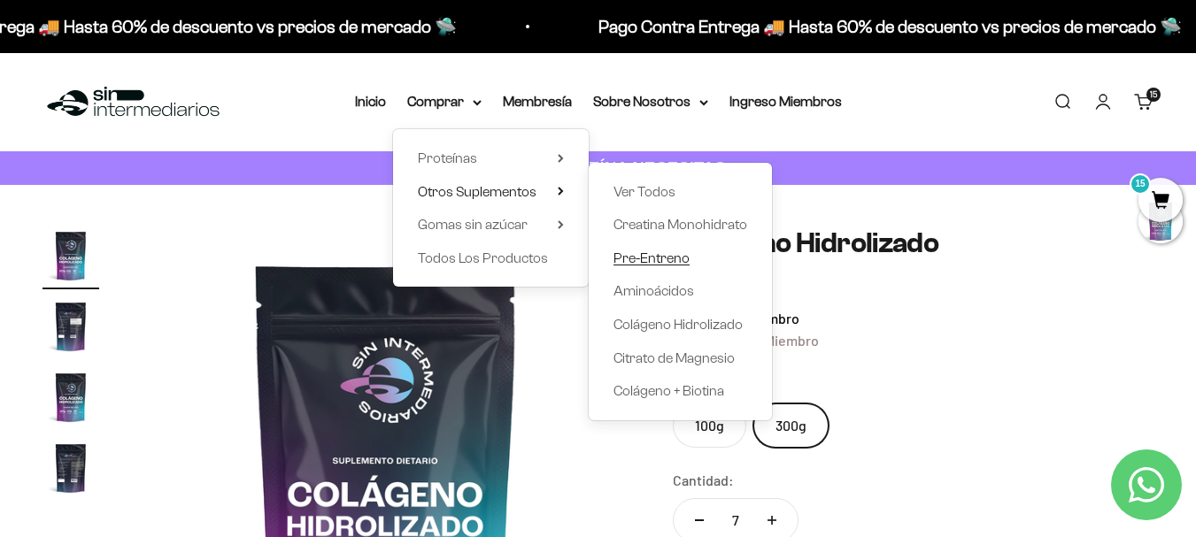
click at [659, 262] on span "Pre-Entreno" at bounding box center [651, 258] width 76 height 15
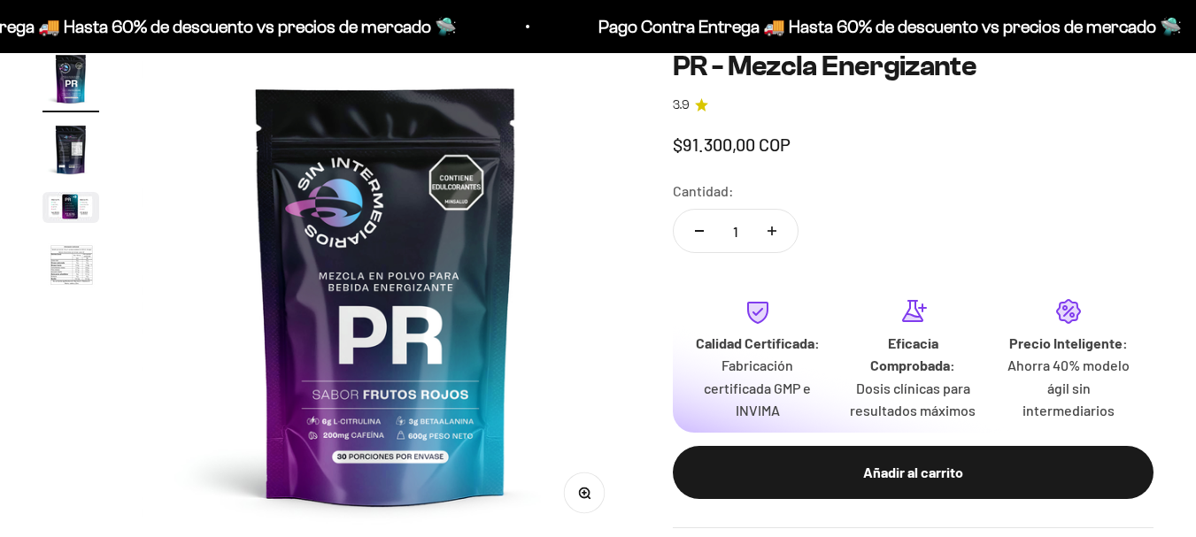
scroll to position [177, 0]
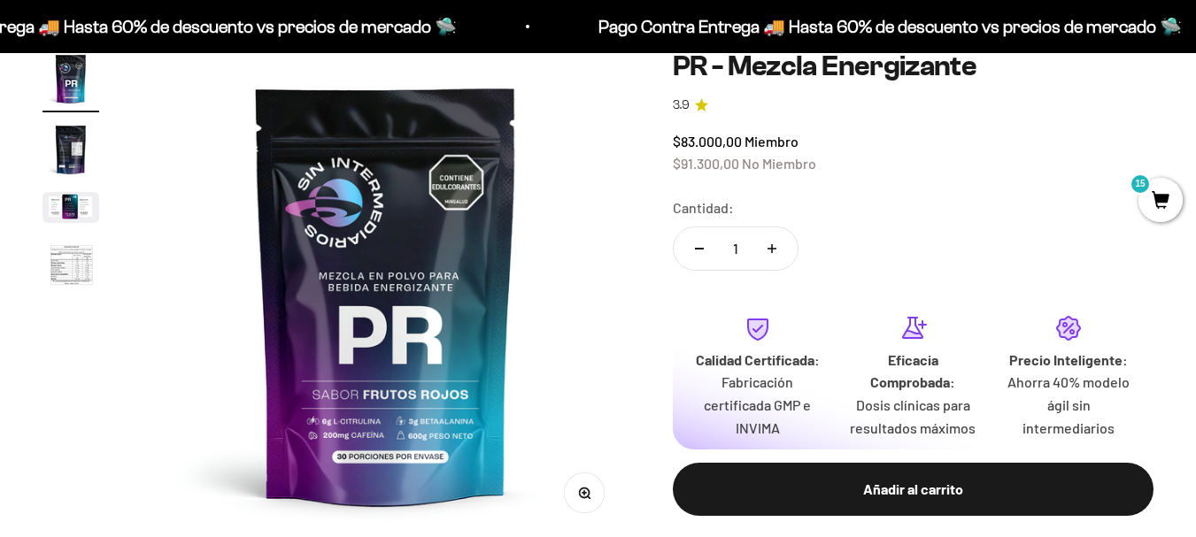
click at [87, 260] on img "Ir al artículo 4" at bounding box center [70, 266] width 57 height 58
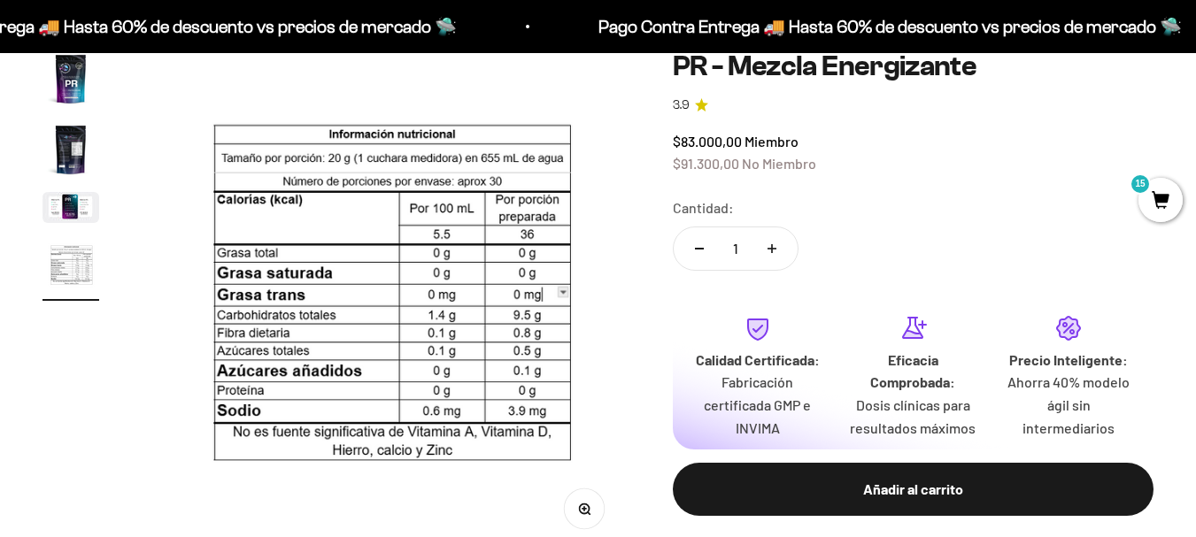
scroll to position [0, 1497]
click at [47, 204] on img "Ir al artículo 3" at bounding box center [70, 207] width 57 height 31
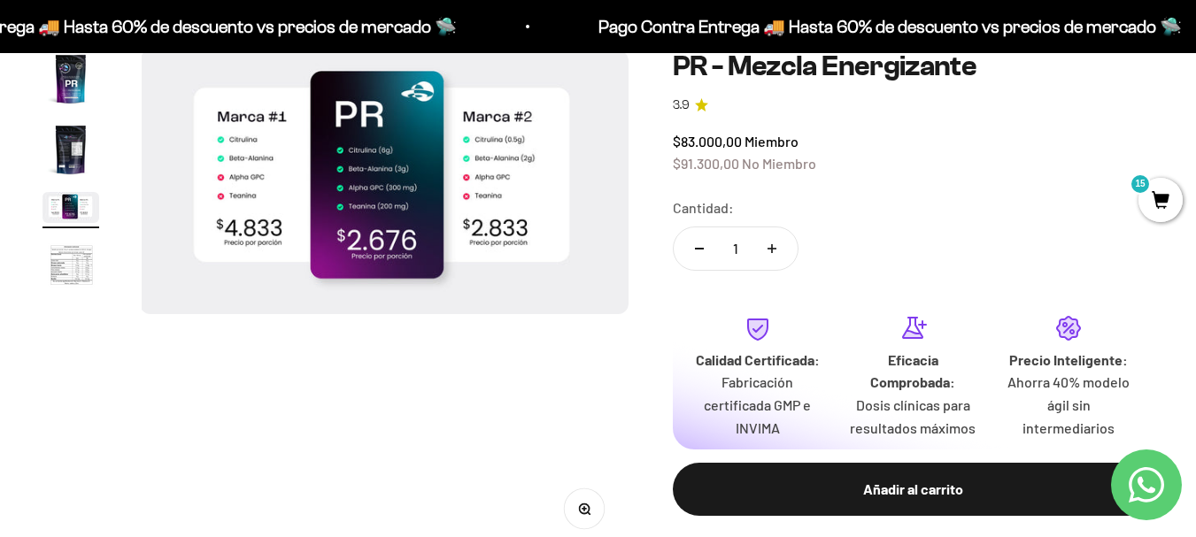
scroll to position [0, 999]
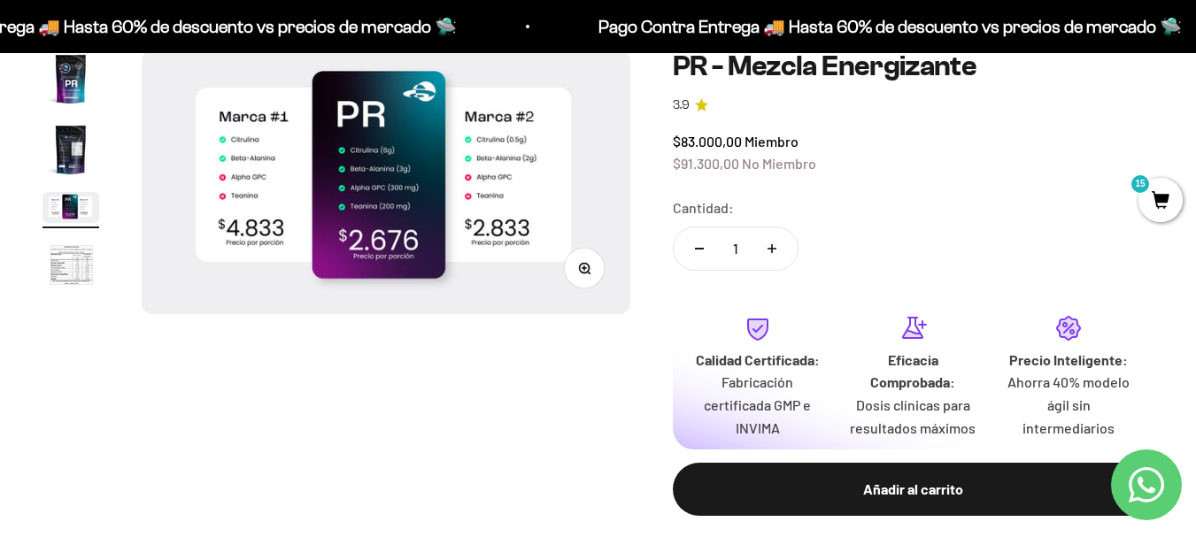
click at [58, 283] on img "Ir al artículo 4" at bounding box center [70, 266] width 57 height 58
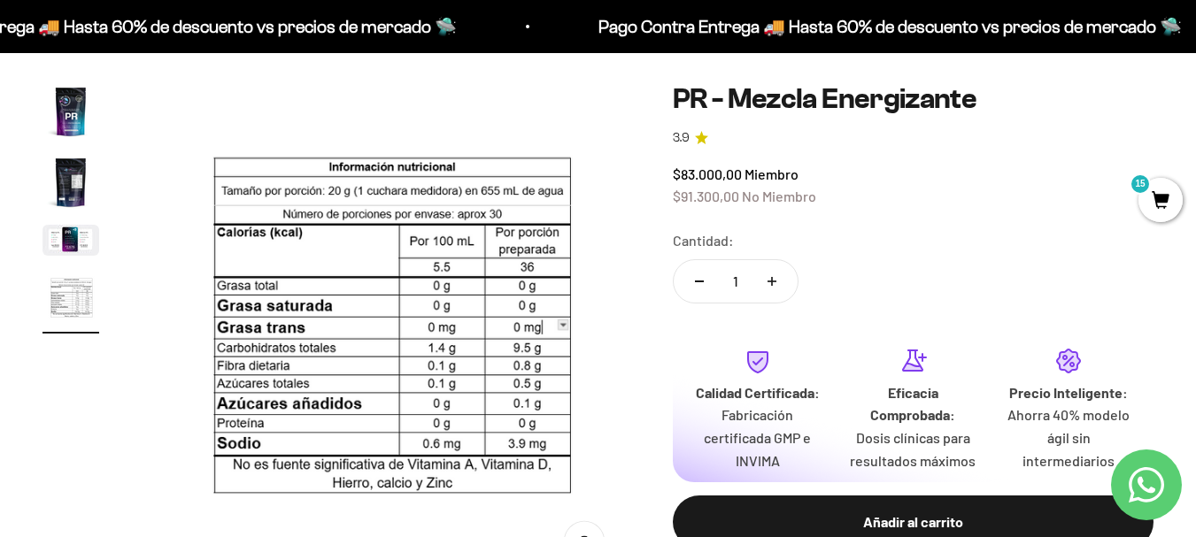
scroll to position [89, 0]
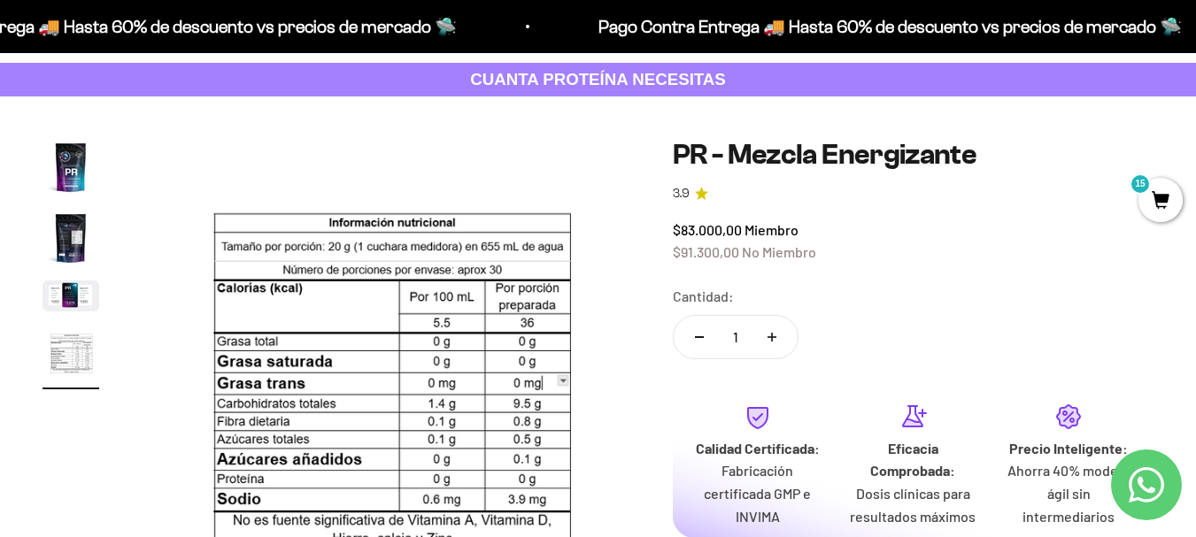
click at [81, 165] on img "Ir al artículo 1" at bounding box center [70, 167] width 57 height 57
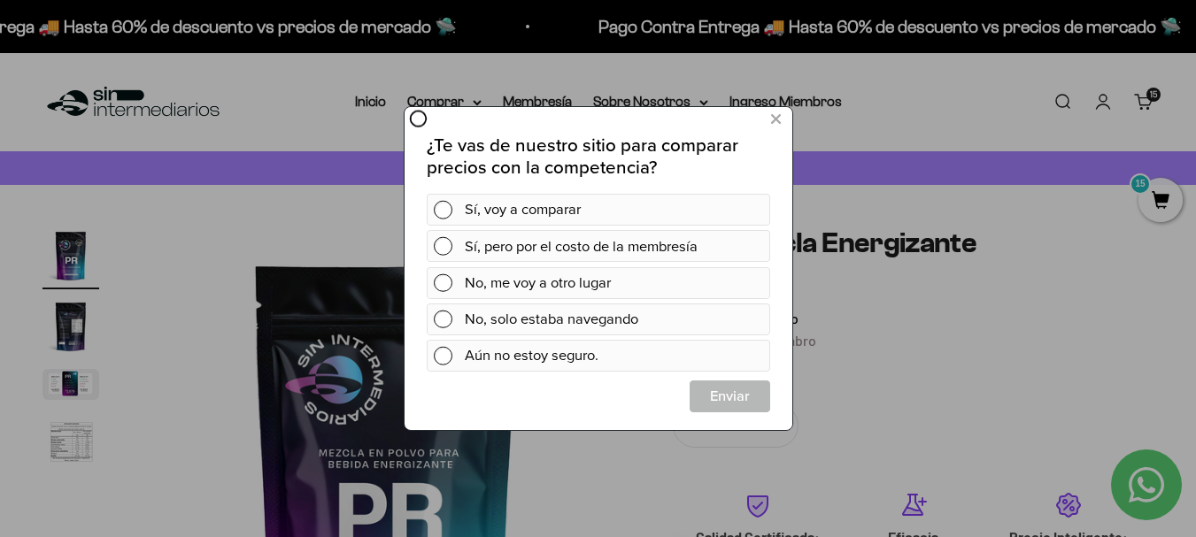
scroll to position [0, 0]
click at [779, 114] on div at bounding box center [598, 268] width 1196 height 537
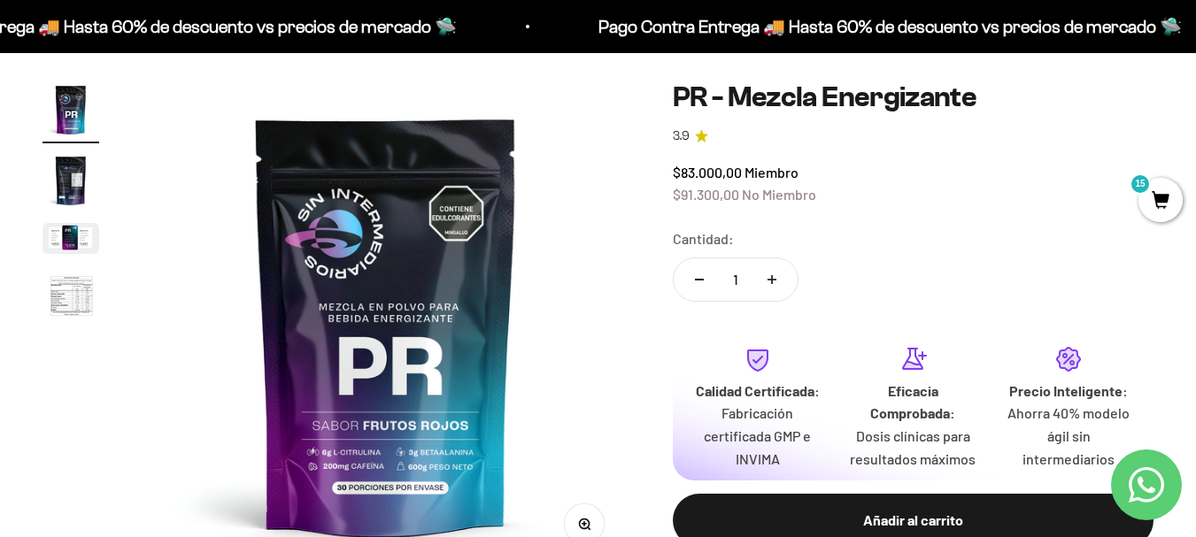
scroll to position [177, 0]
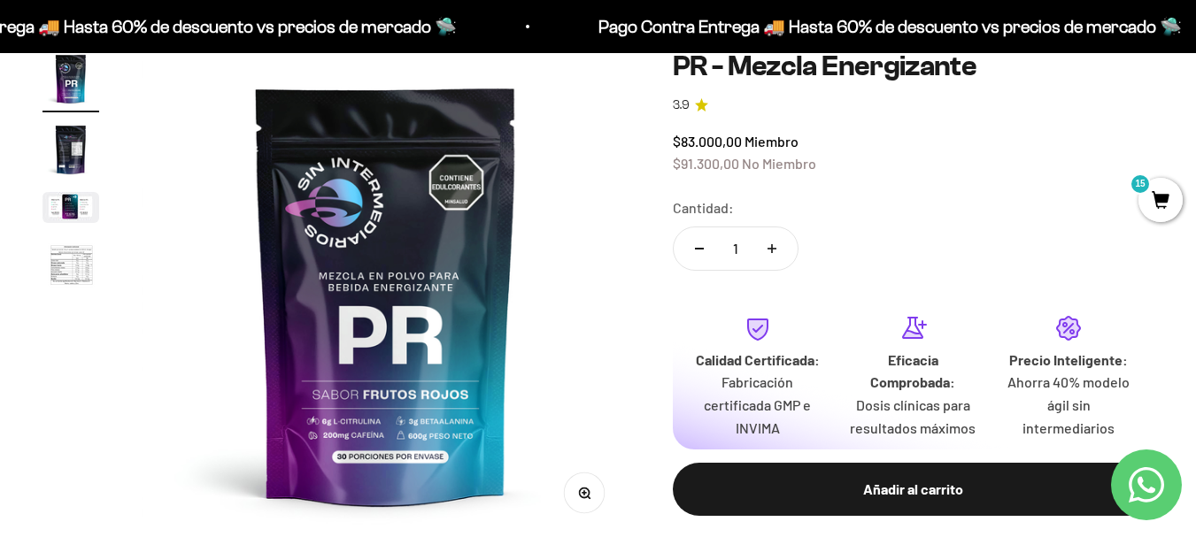
click at [59, 86] on img "Ir al artículo 1" at bounding box center [70, 78] width 57 height 57
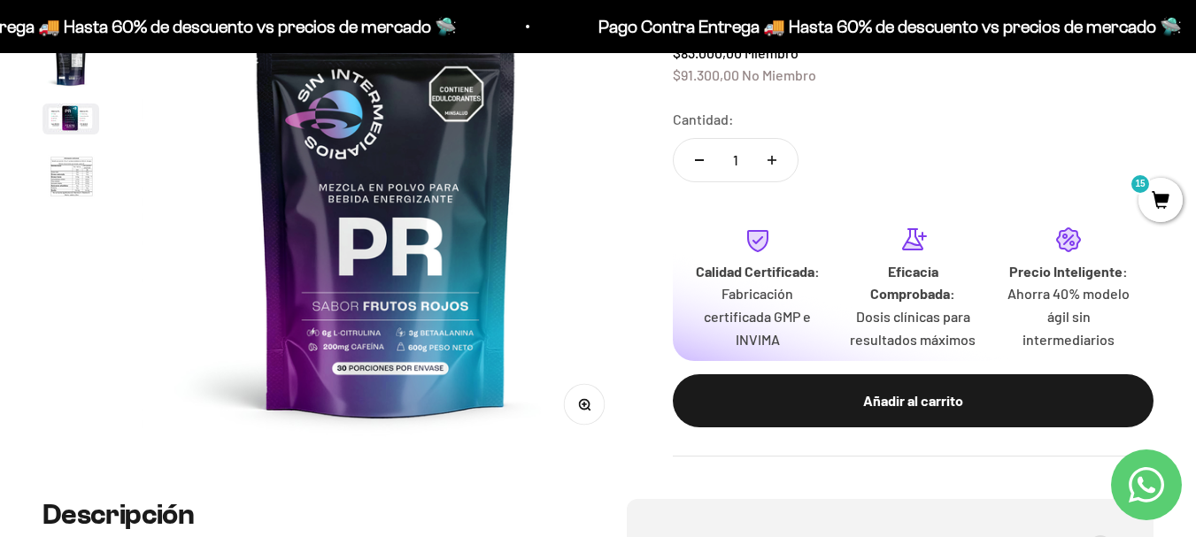
scroll to position [708, 0]
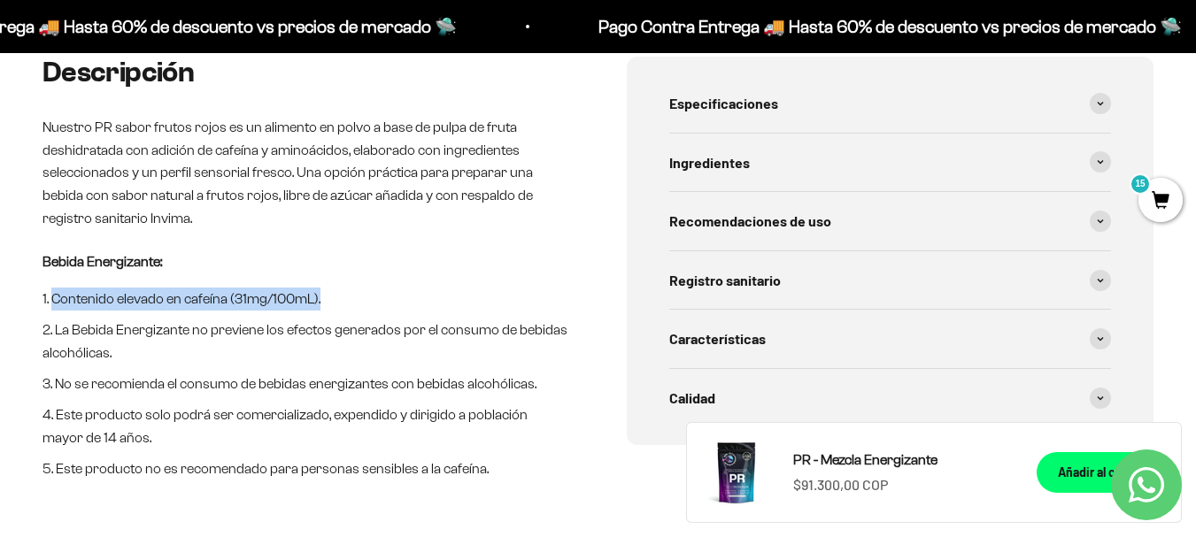
drag, startPoint x: 56, startPoint y: 298, endPoint x: 324, endPoint y: 297, distance: 268.2
click at [324, 297] on li "Contenido elevado en cafeína (31mg/100mL)." at bounding box center [306, 299] width 528 height 23
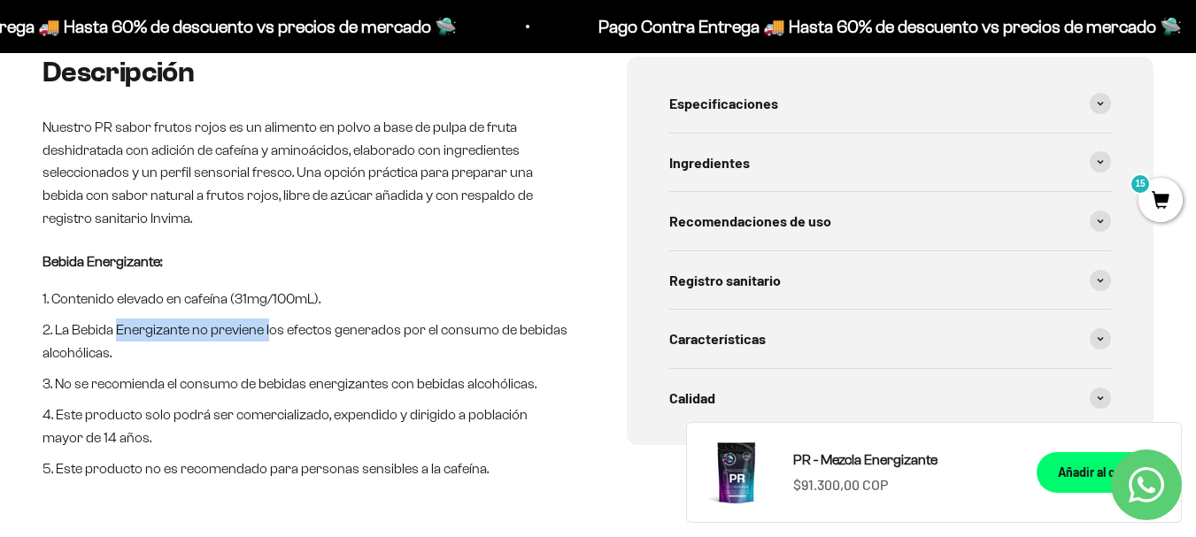
drag, startPoint x: 120, startPoint y: 327, endPoint x: 305, endPoint y: 333, distance: 186.0
click at [268, 339] on li "La Bebida Energizante no previene los efectos generados por el consumo de bebid…" at bounding box center [306, 341] width 528 height 45
click at [721, 226] on span "Recomendaciones de uso" at bounding box center [750, 221] width 162 height 23
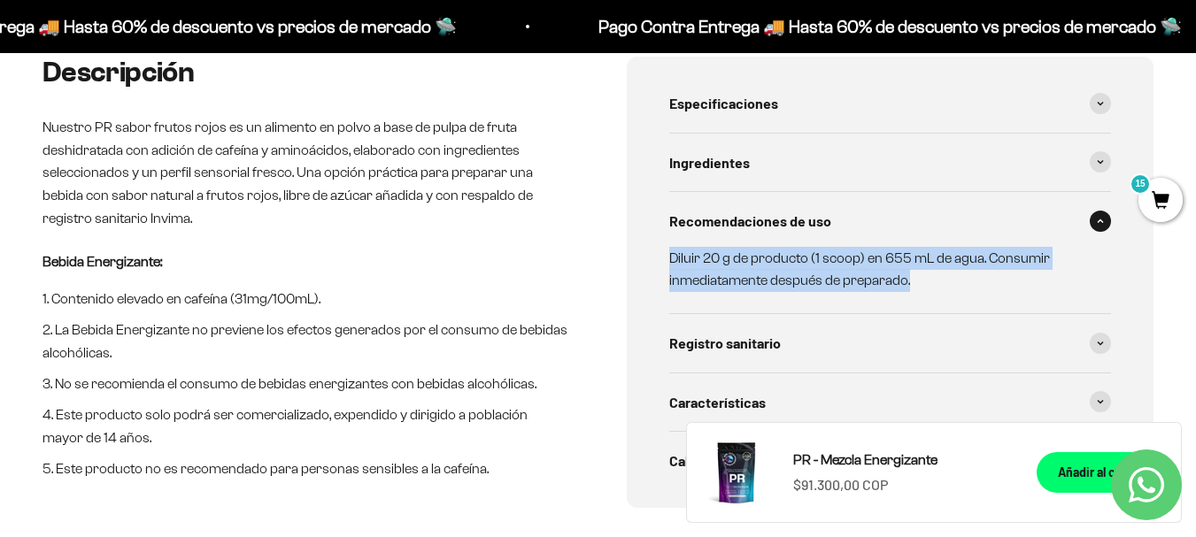
drag, startPoint x: 667, startPoint y: 262, endPoint x: 908, endPoint y: 274, distance: 241.1
click at [910, 274] on div "Especificaciones Tipo de producto: Alimento en polvo a base de pulpa de fruta d…" at bounding box center [891, 282] width 528 height 451
click at [601, 260] on div "Descripción Nuestro PR sabor frutos rojos es un alimento en polvo a base de pul…" at bounding box center [597, 282] width 1111 height 451
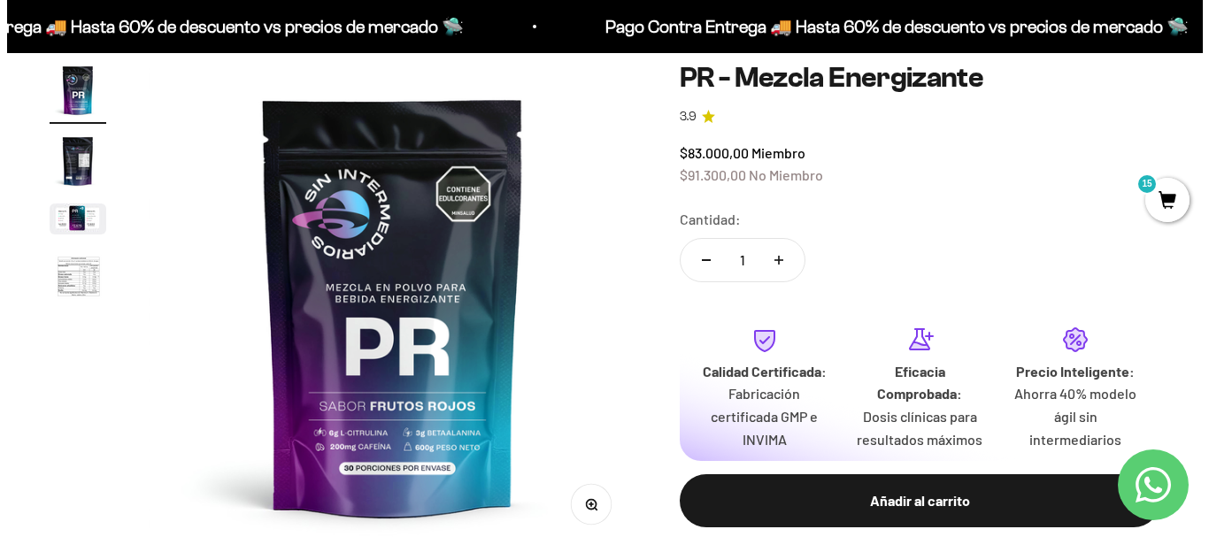
scroll to position [0, 0]
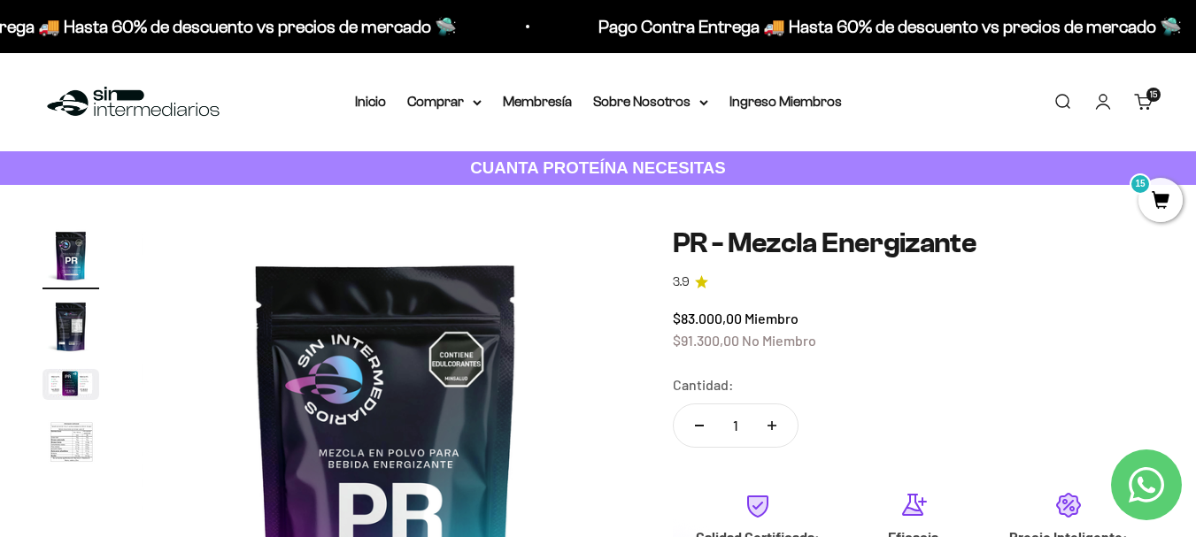
click at [1167, 200] on span "15" at bounding box center [1160, 200] width 44 height 44
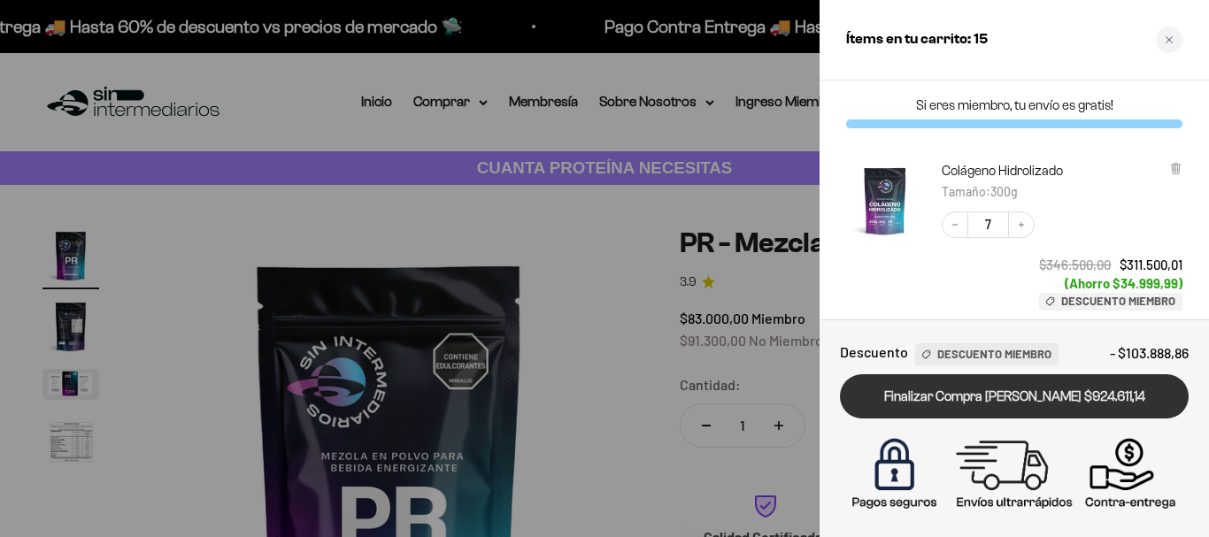
click at [964, 397] on link "Finalizar Compra [PERSON_NAME] $924.611,14" at bounding box center [1014, 396] width 349 height 45
